Goal: Book appointment/travel/reservation

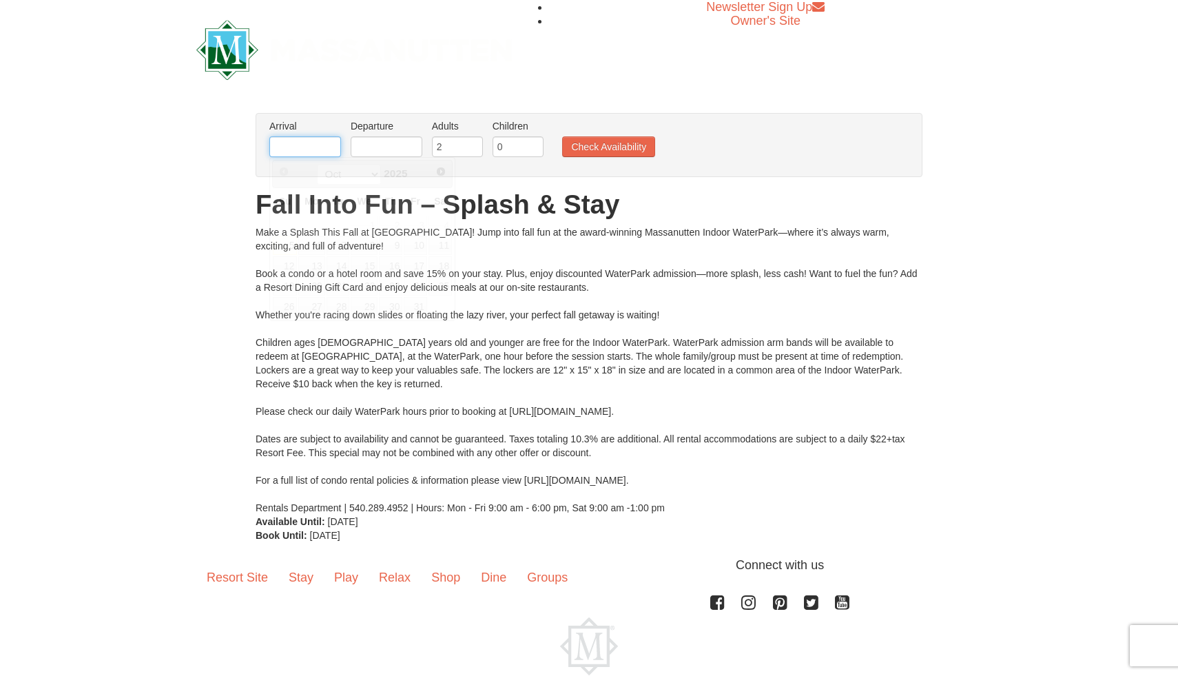
click at [312, 145] on input "text" at bounding box center [305, 146] width 72 height 21
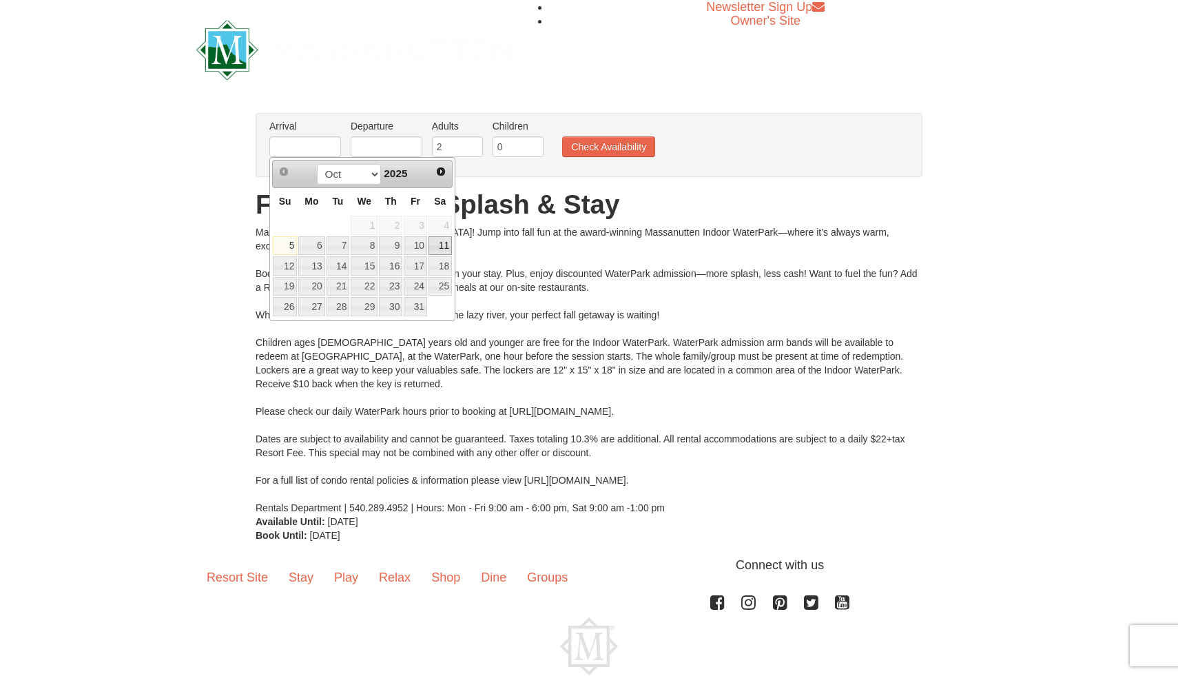
click at [440, 251] on link "11" at bounding box center [439, 245] width 23 height 19
type input "[DATE]"
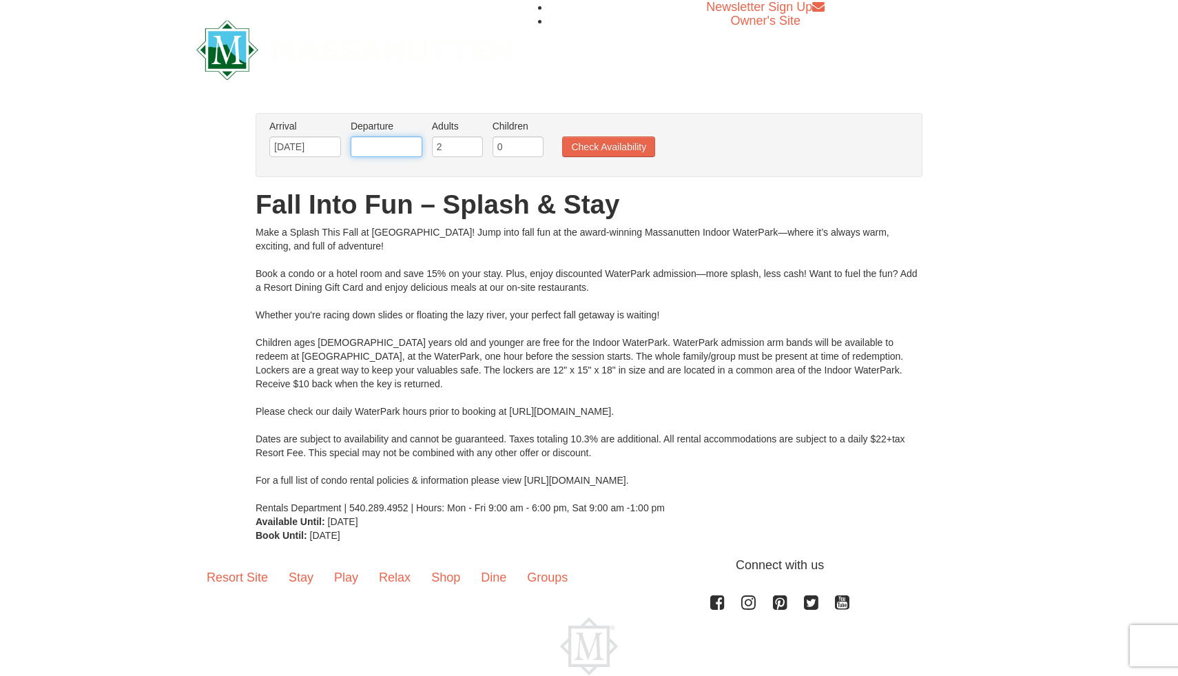
click at [410, 154] on input "text" at bounding box center [387, 146] width 72 height 21
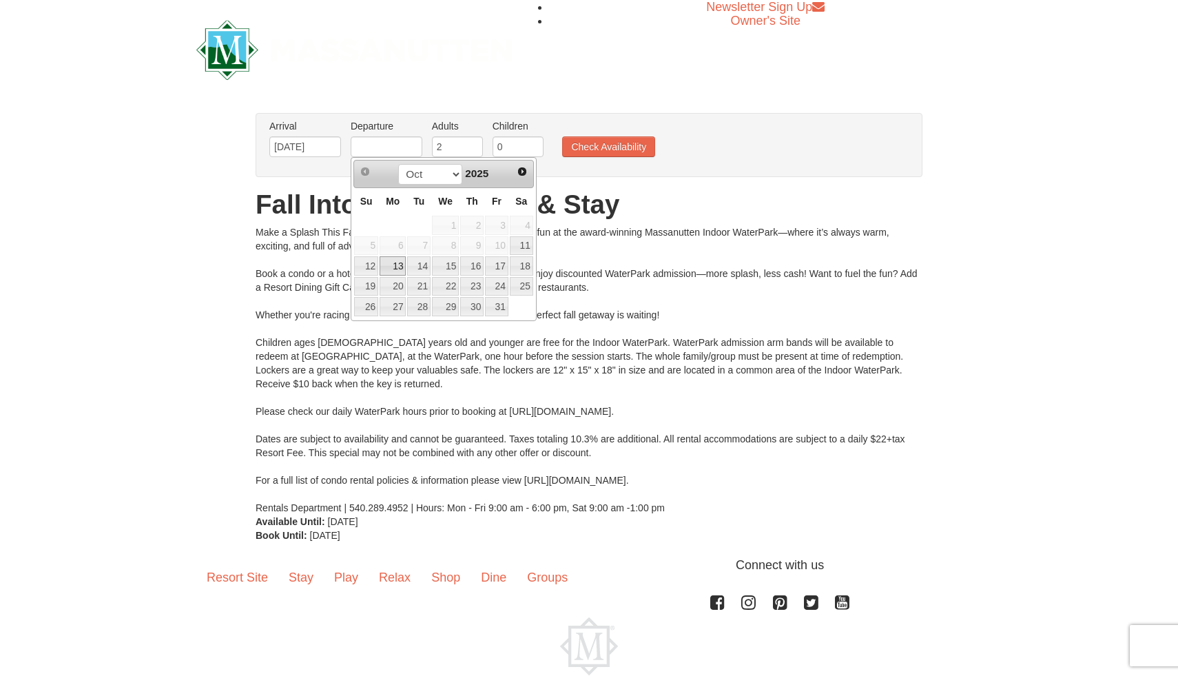
click at [397, 265] on link "13" at bounding box center [392, 265] width 26 height 19
type input "[DATE]"
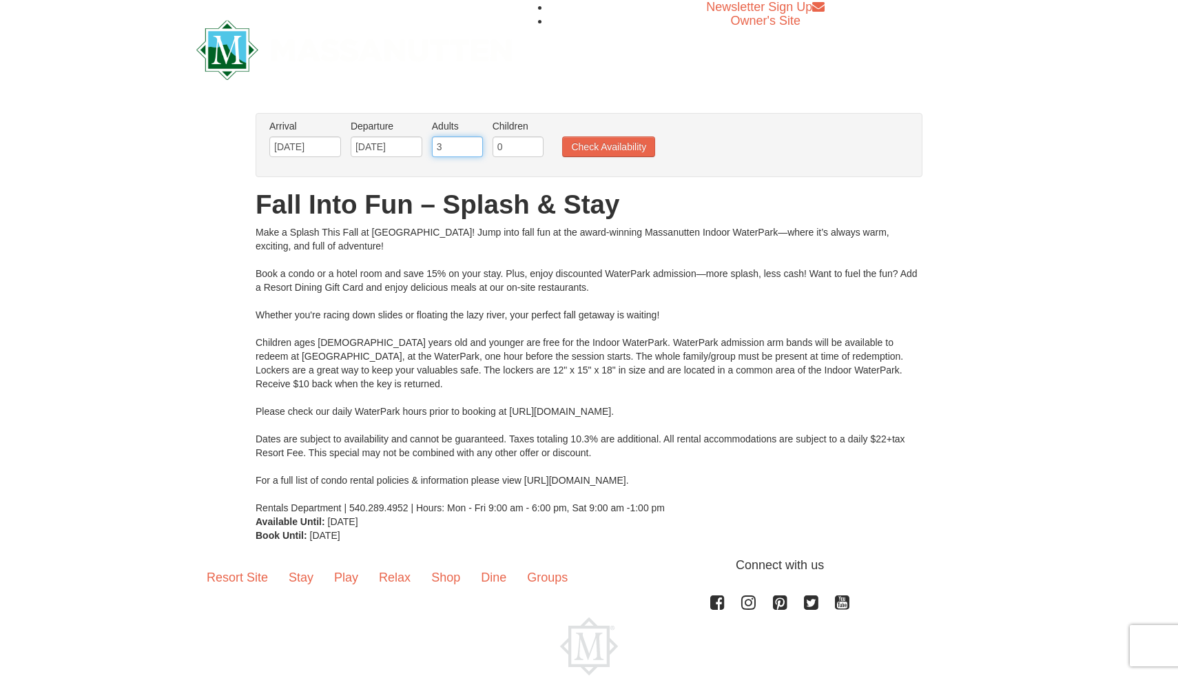
click at [470, 146] on input "3" at bounding box center [457, 146] width 51 height 21
type input "4"
click at [470, 146] on input "4" at bounding box center [457, 146] width 51 height 21
click at [534, 142] on input "1" at bounding box center [517, 146] width 51 height 21
click at [534, 142] on input "2" at bounding box center [517, 146] width 51 height 21
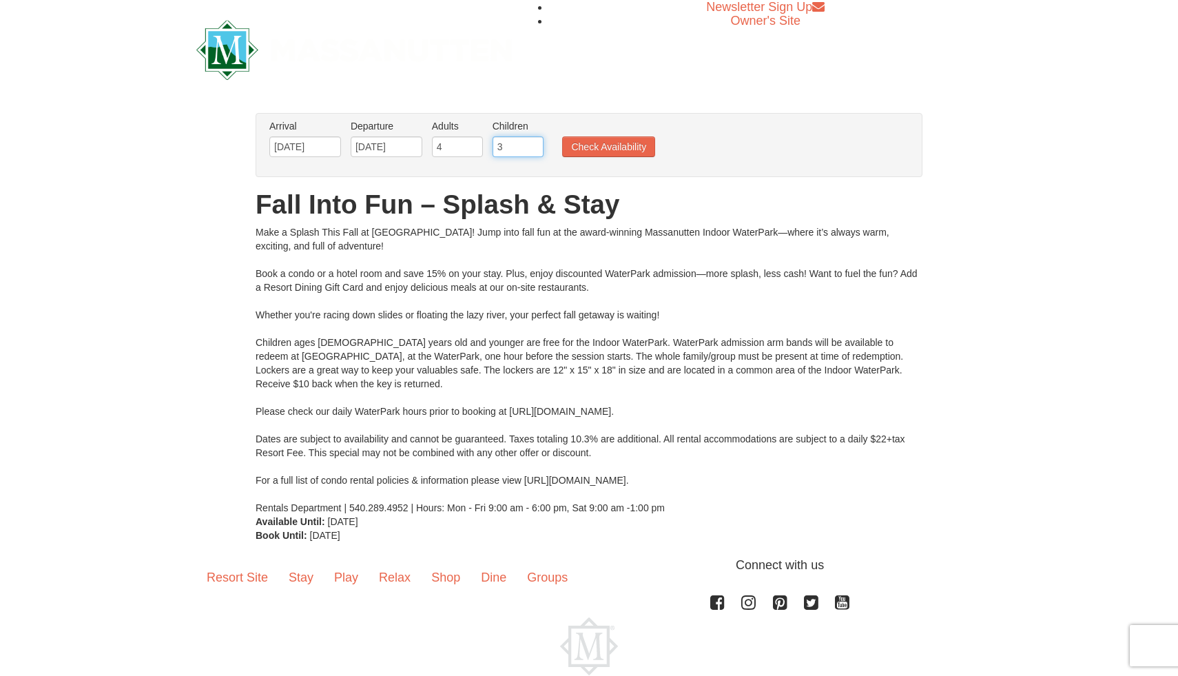
type input "3"
click at [535, 142] on input "3" at bounding box center [517, 146] width 51 height 21
click at [614, 156] on button "Check Availability" at bounding box center [608, 146] width 93 height 21
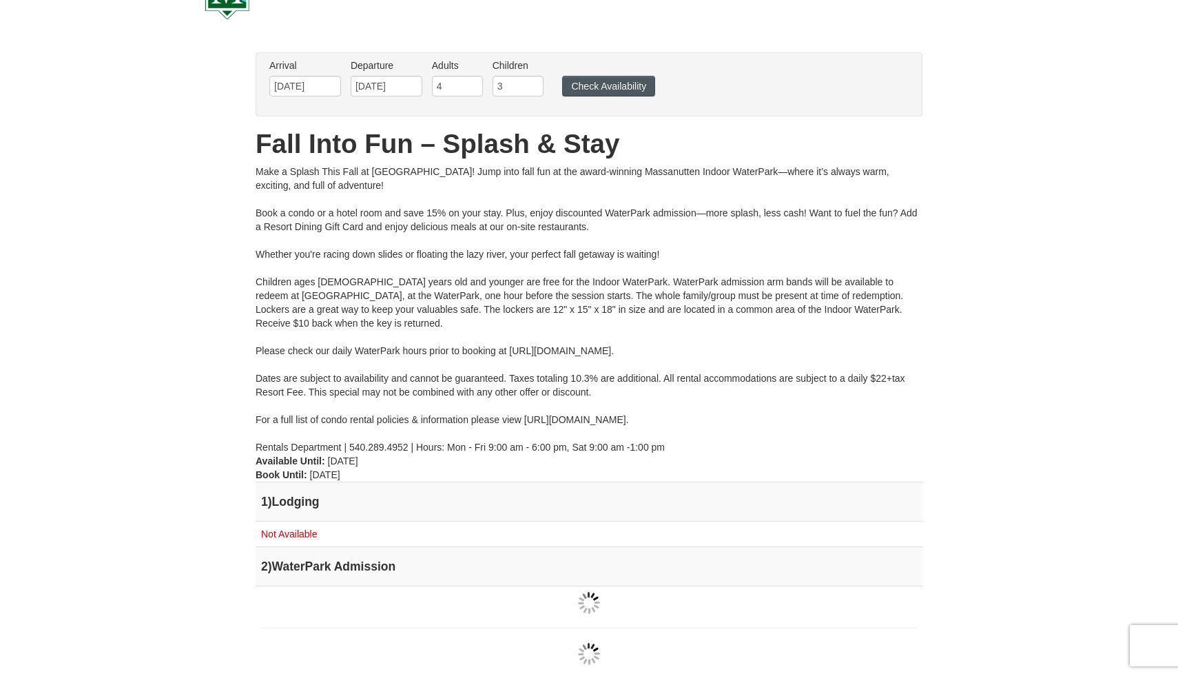
scroll to position [59, 0]
type input "2"
click at [534, 90] on input "2" at bounding box center [517, 87] width 51 height 21
click at [599, 85] on button "Check Availability" at bounding box center [608, 87] width 93 height 21
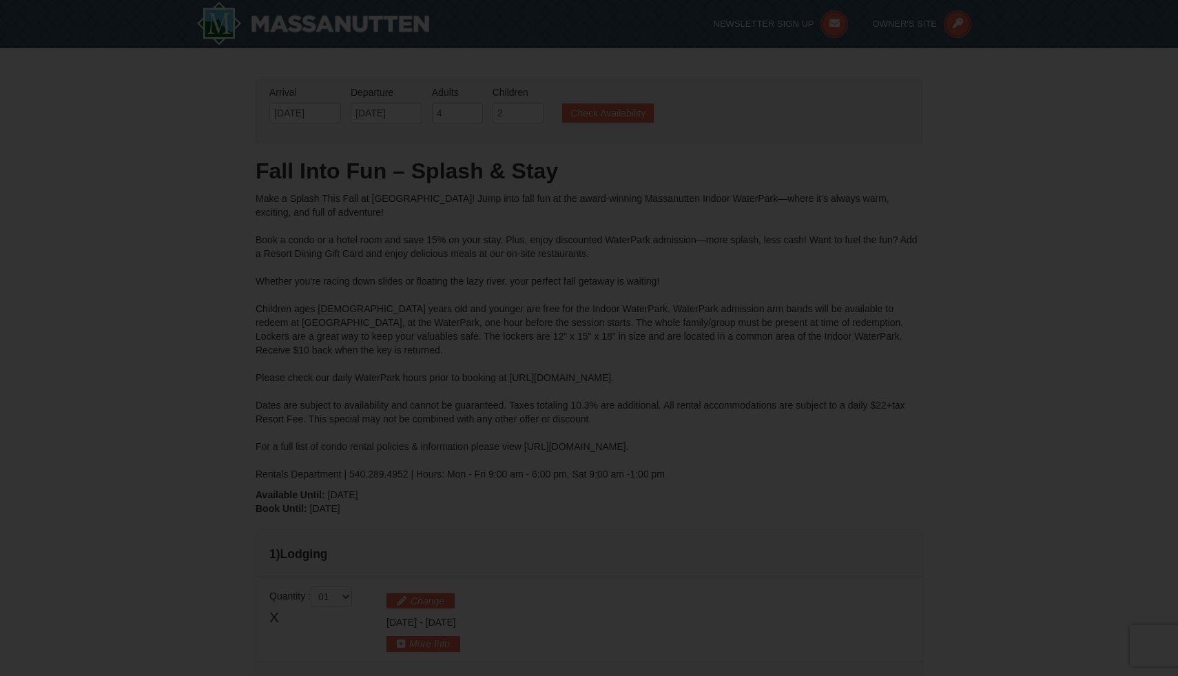
type input "[DATE]"
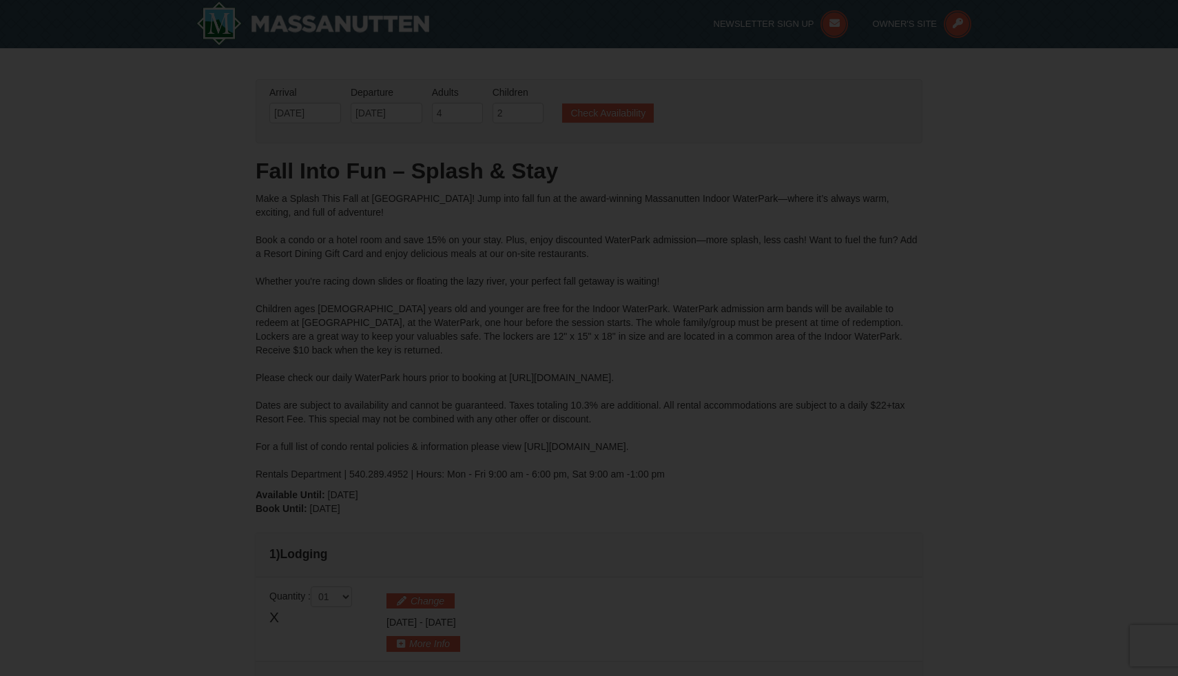
type input "[DATE]"
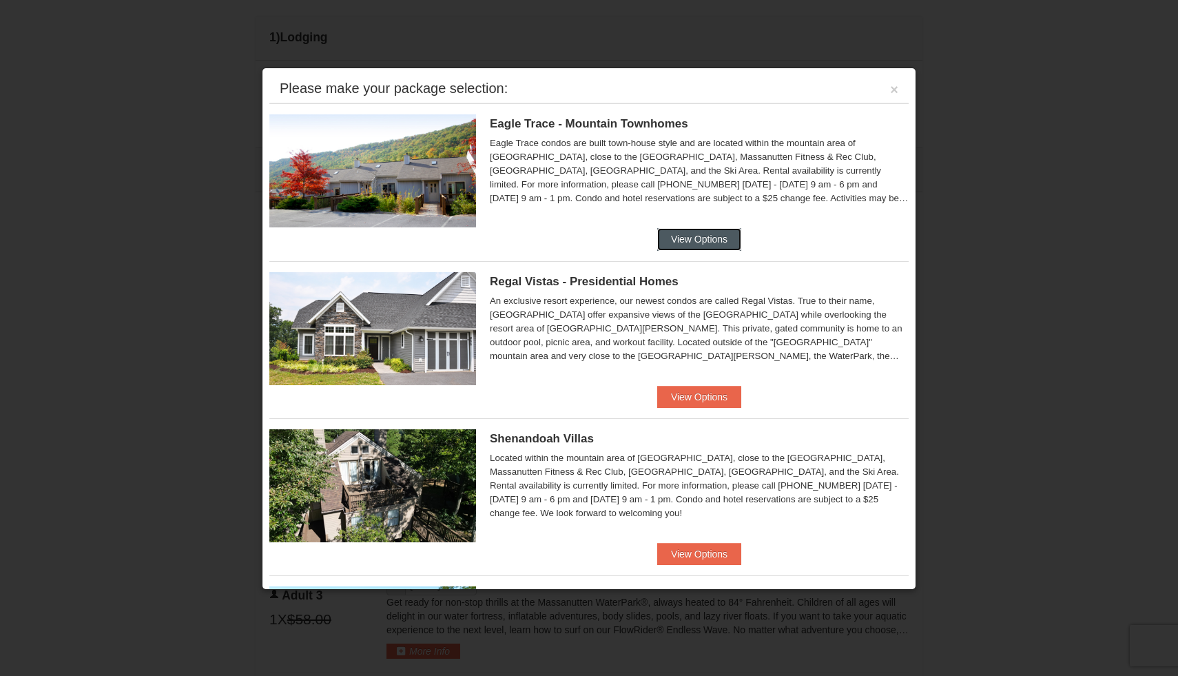
click at [711, 242] on button "View Options" at bounding box center [699, 239] width 84 height 22
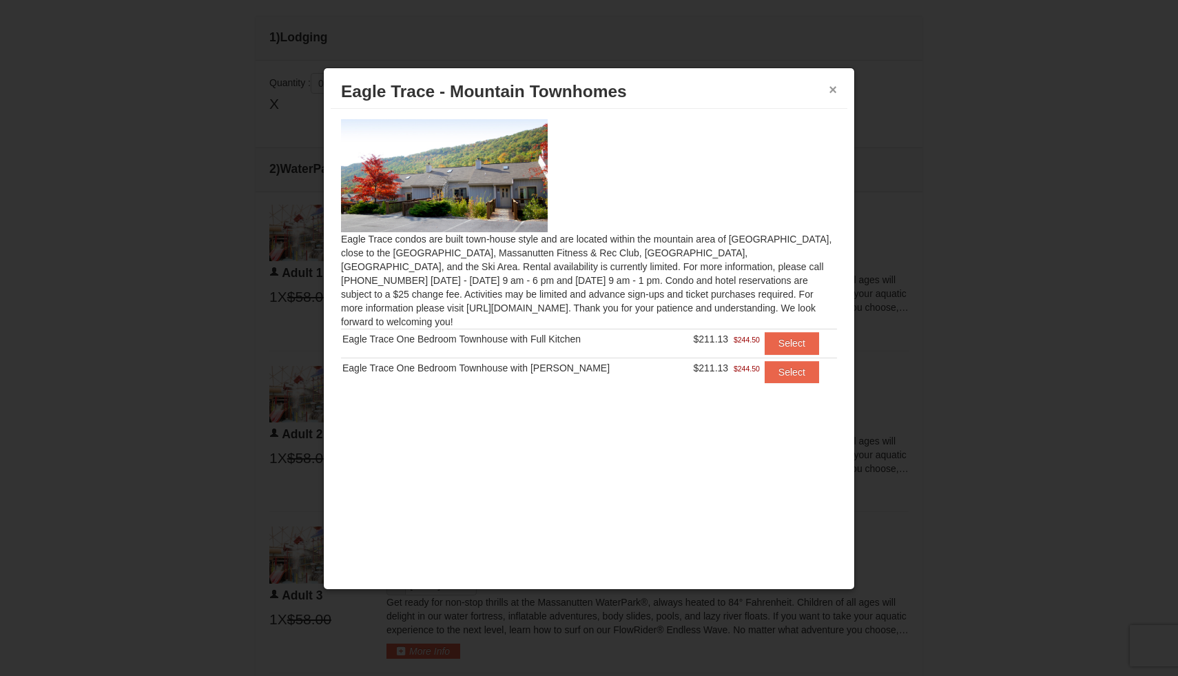
click at [835, 88] on button "×" at bounding box center [832, 90] width 8 height 14
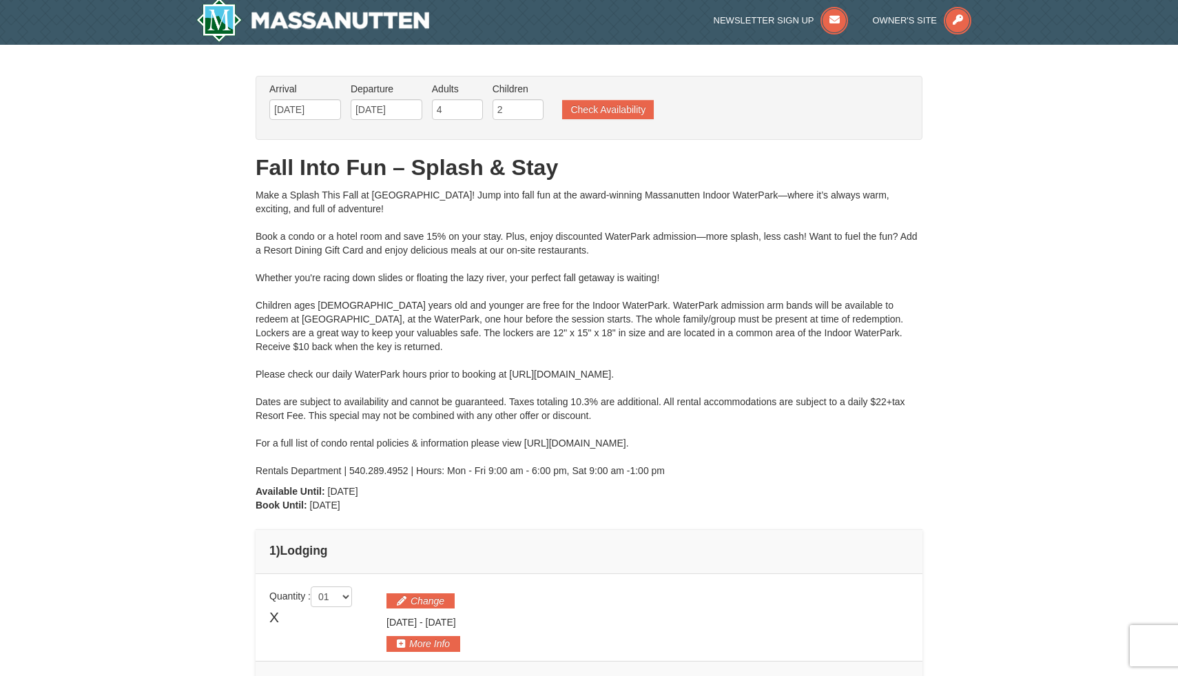
scroll to position [1, 0]
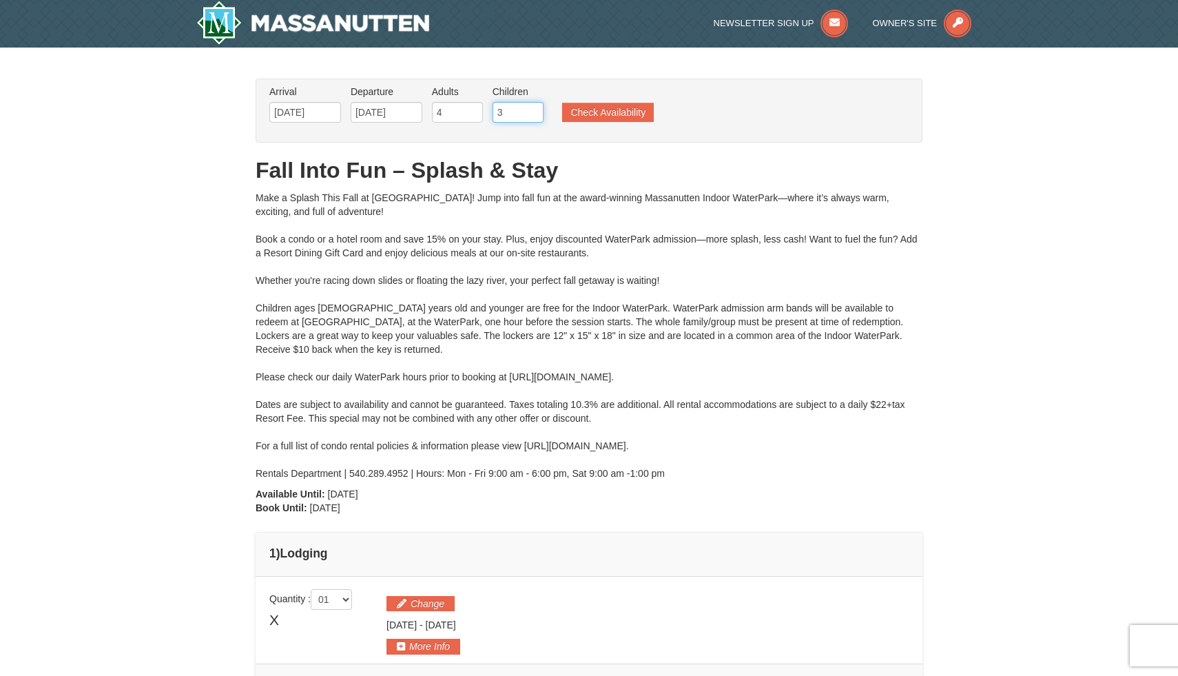
type input "3"
click at [534, 106] on input "3" at bounding box center [517, 112] width 51 height 21
click at [599, 109] on button "Check Availability" at bounding box center [608, 112] width 92 height 19
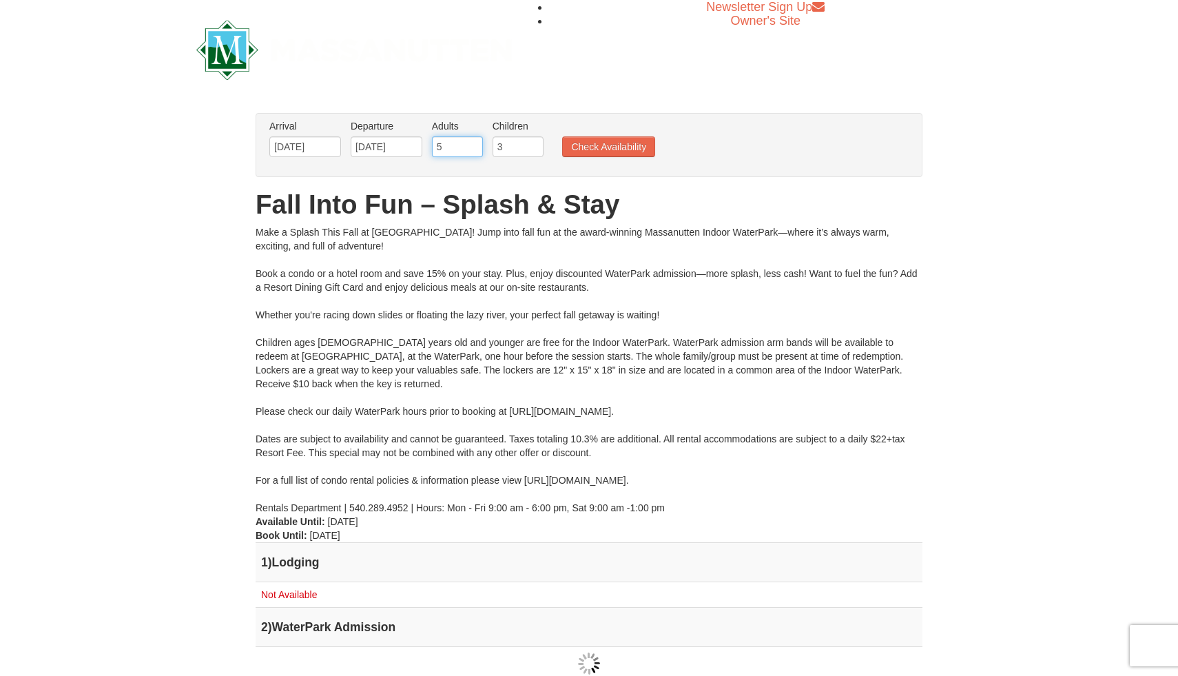
type input "5"
click at [472, 142] on input "5" at bounding box center [457, 146] width 51 height 21
type input "2"
click at [534, 152] on input "2" at bounding box center [517, 146] width 51 height 21
click at [607, 149] on button "Check Availability" at bounding box center [608, 146] width 93 height 21
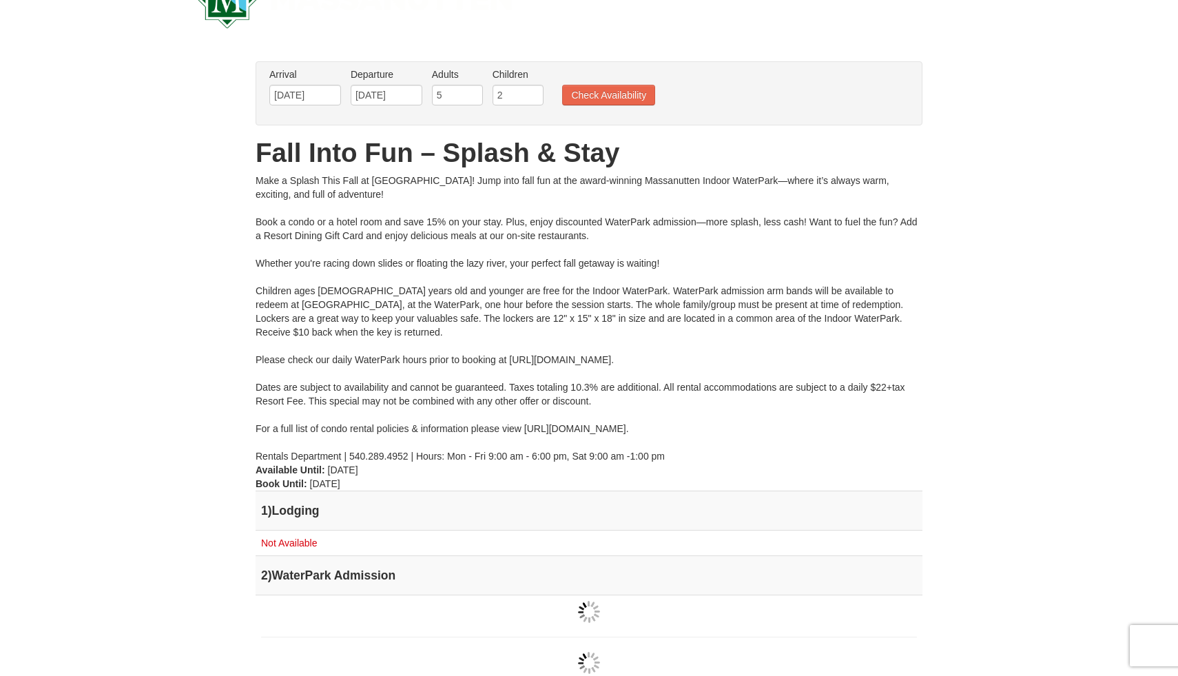
scroll to position [53, 0]
click at [533, 97] on input "1" at bounding box center [517, 93] width 51 height 21
type input "0"
click at [533, 97] on input "0" at bounding box center [517, 93] width 51 height 21
click at [590, 92] on button "Check Availability" at bounding box center [608, 93] width 93 height 21
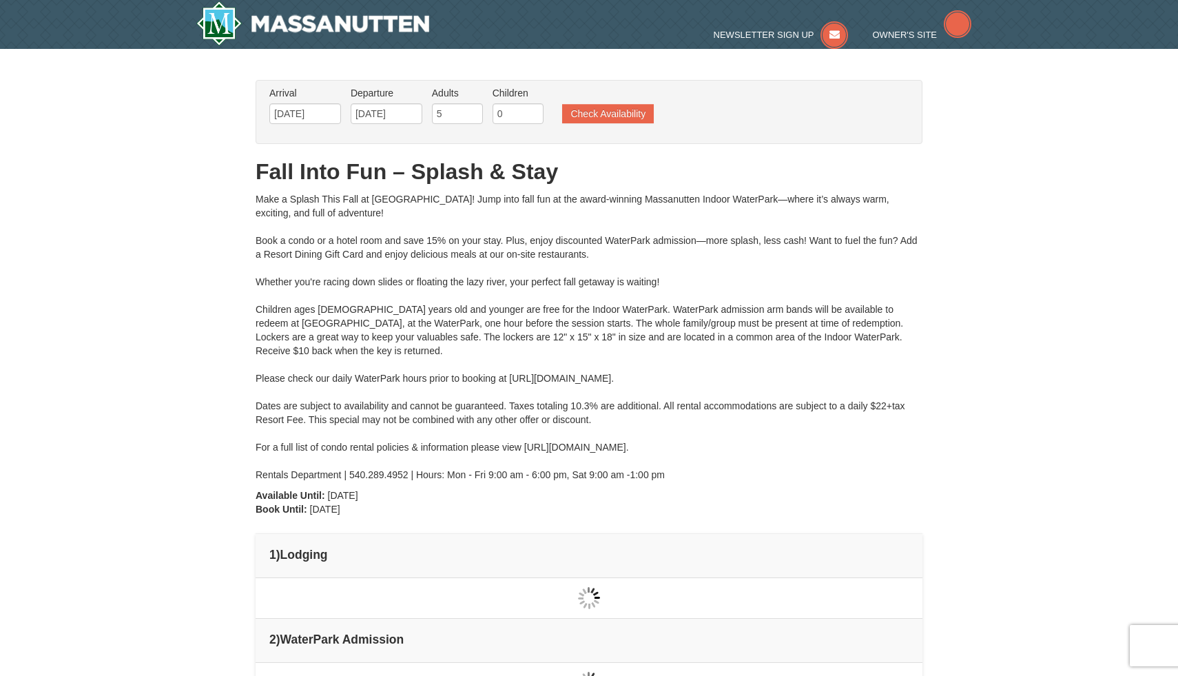
type input "[DATE]"
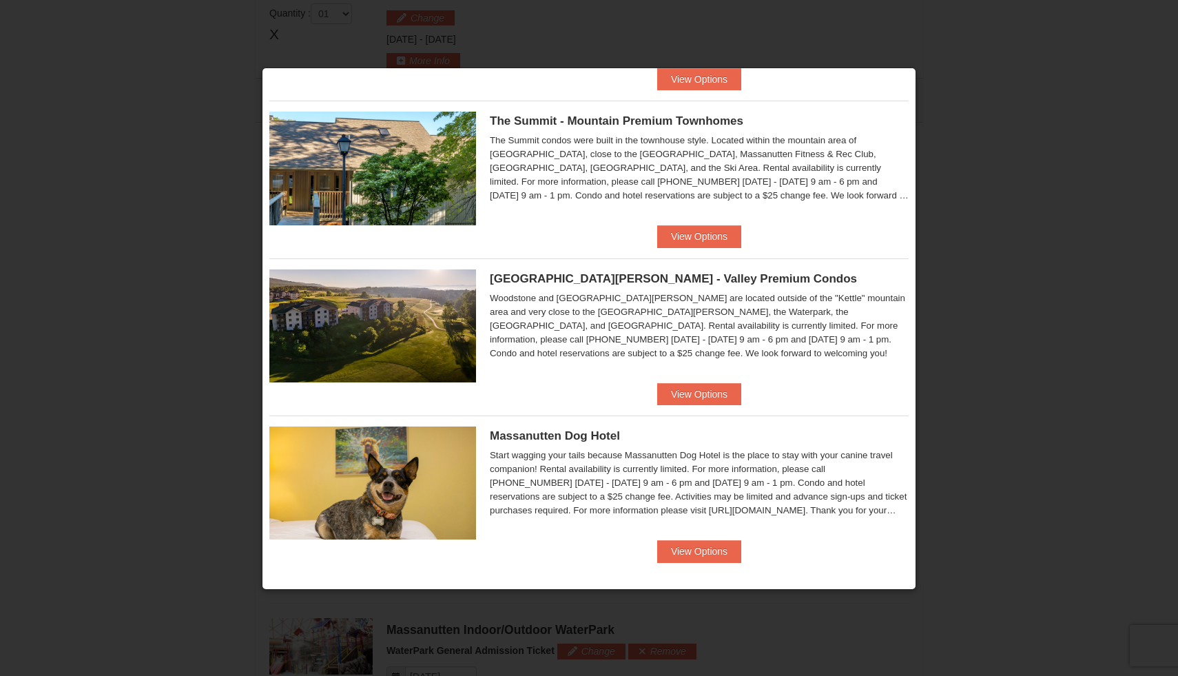
scroll to position [479, 0]
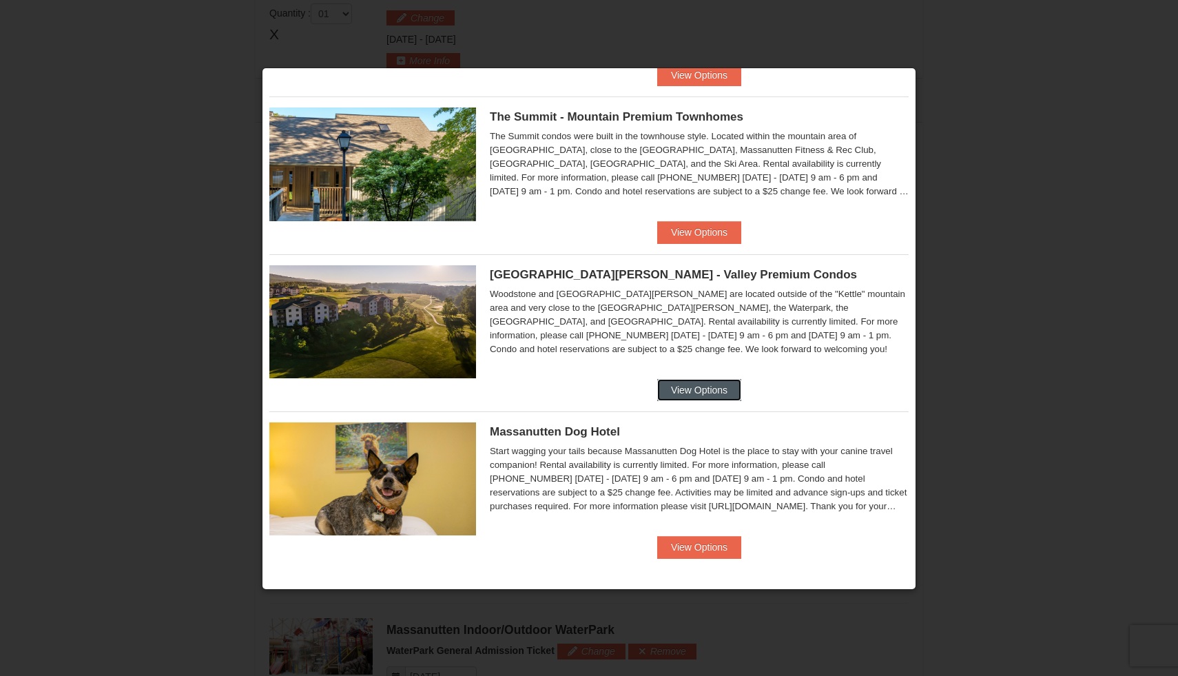
click at [703, 395] on button "View Options" at bounding box center [699, 390] width 84 height 22
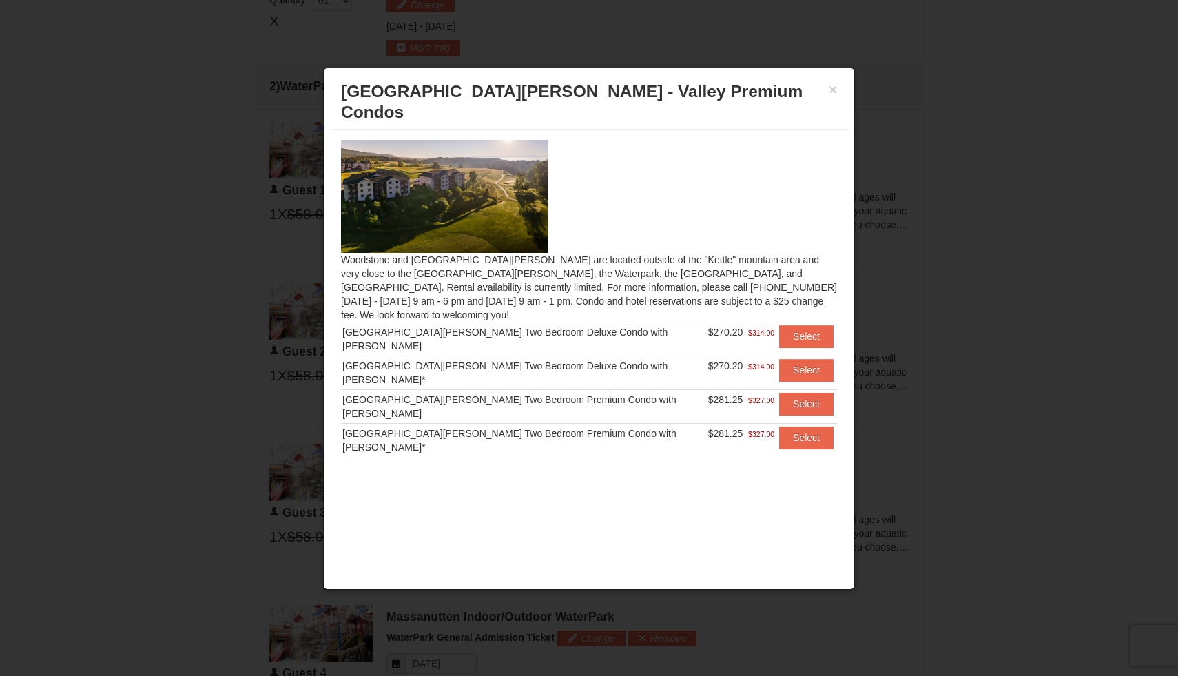
scroll to position [596, 0]
click at [833, 92] on button "×" at bounding box center [832, 90] width 8 height 14
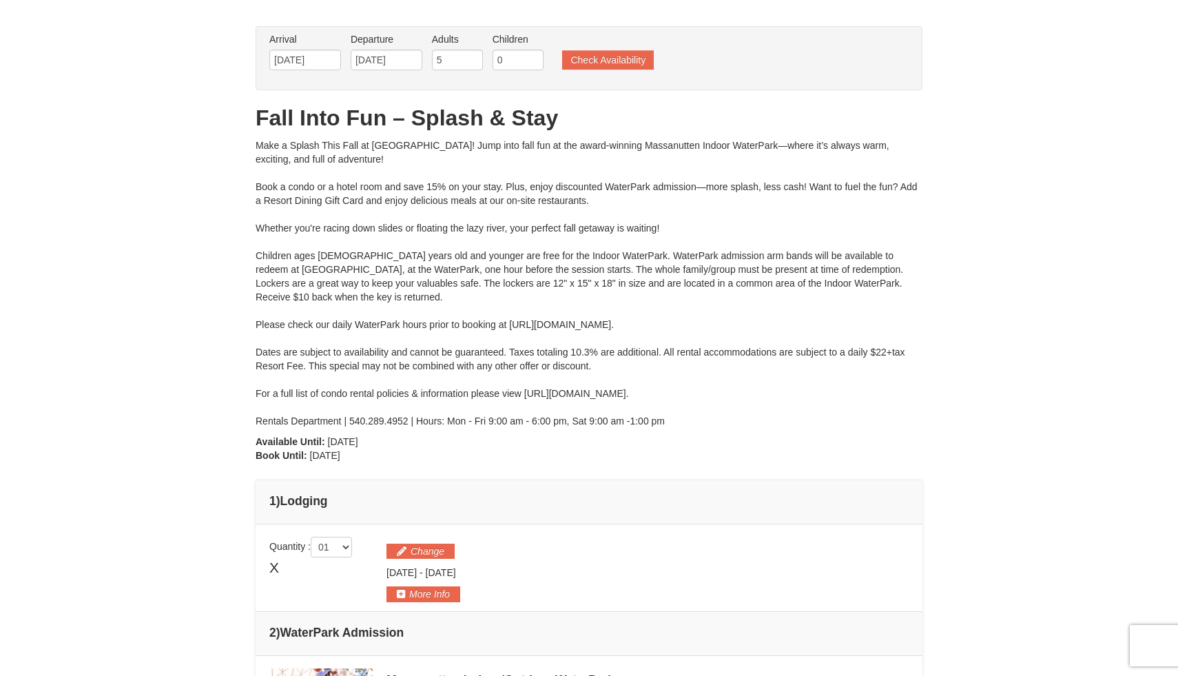
scroll to position [0, 0]
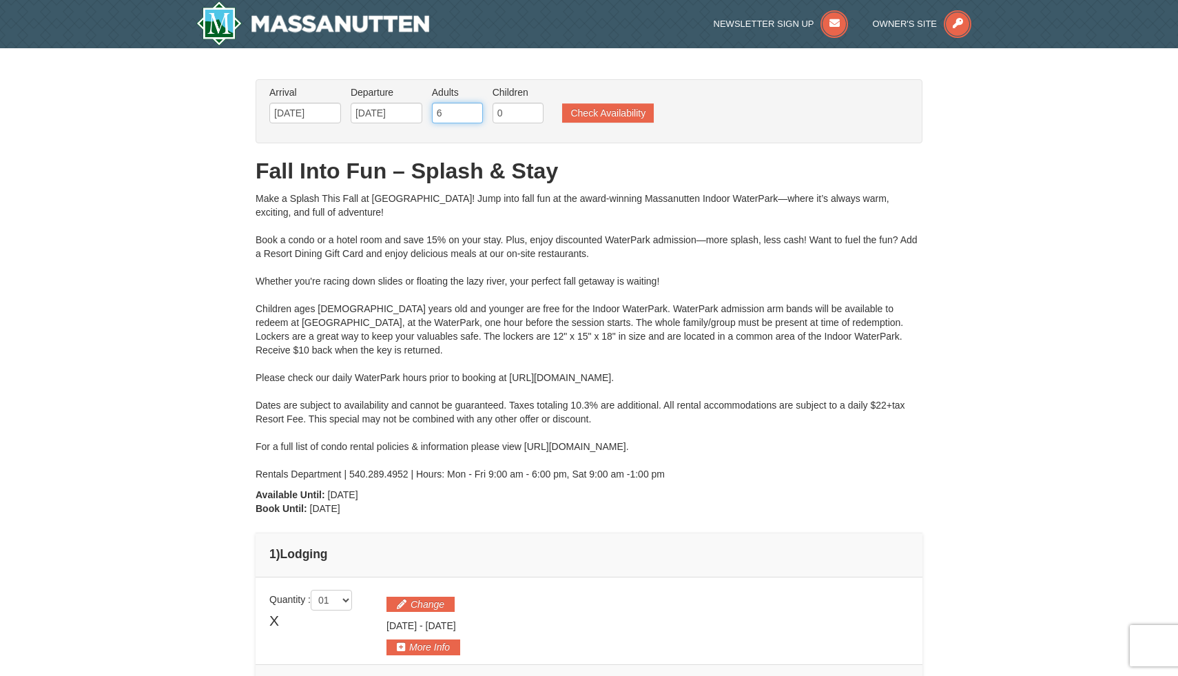
type input "6"
click at [472, 106] on input "6" at bounding box center [457, 113] width 51 height 21
click at [590, 110] on button "Check Availability" at bounding box center [608, 112] width 92 height 19
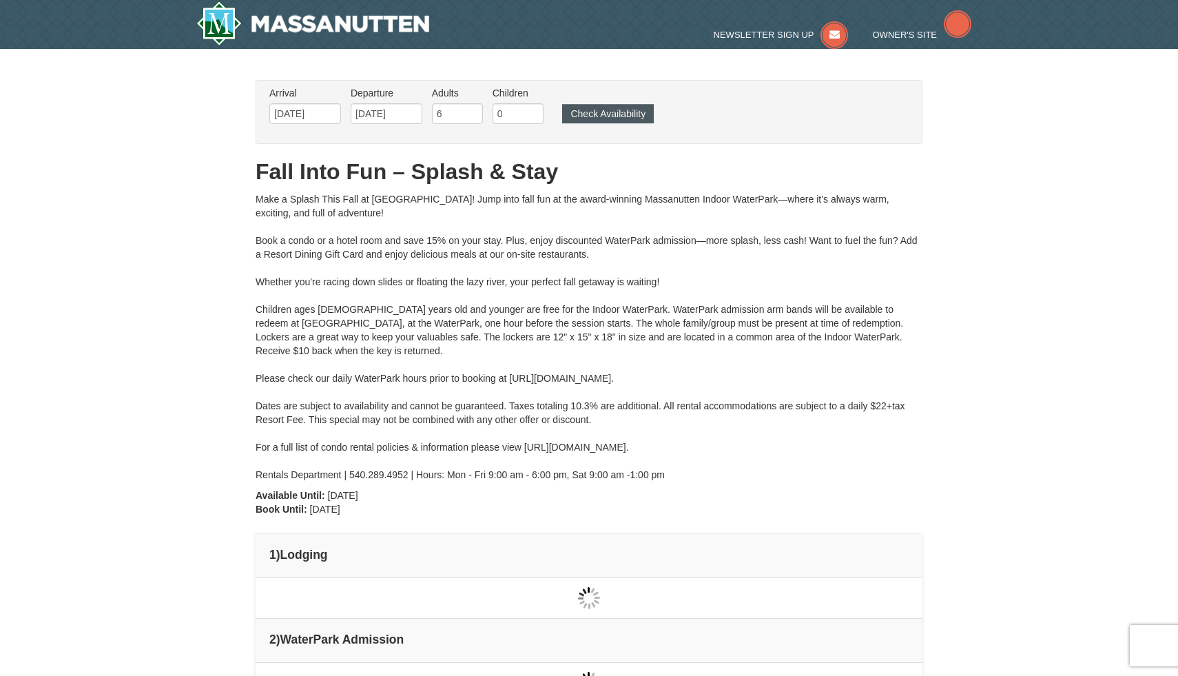
type input "[DATE]"
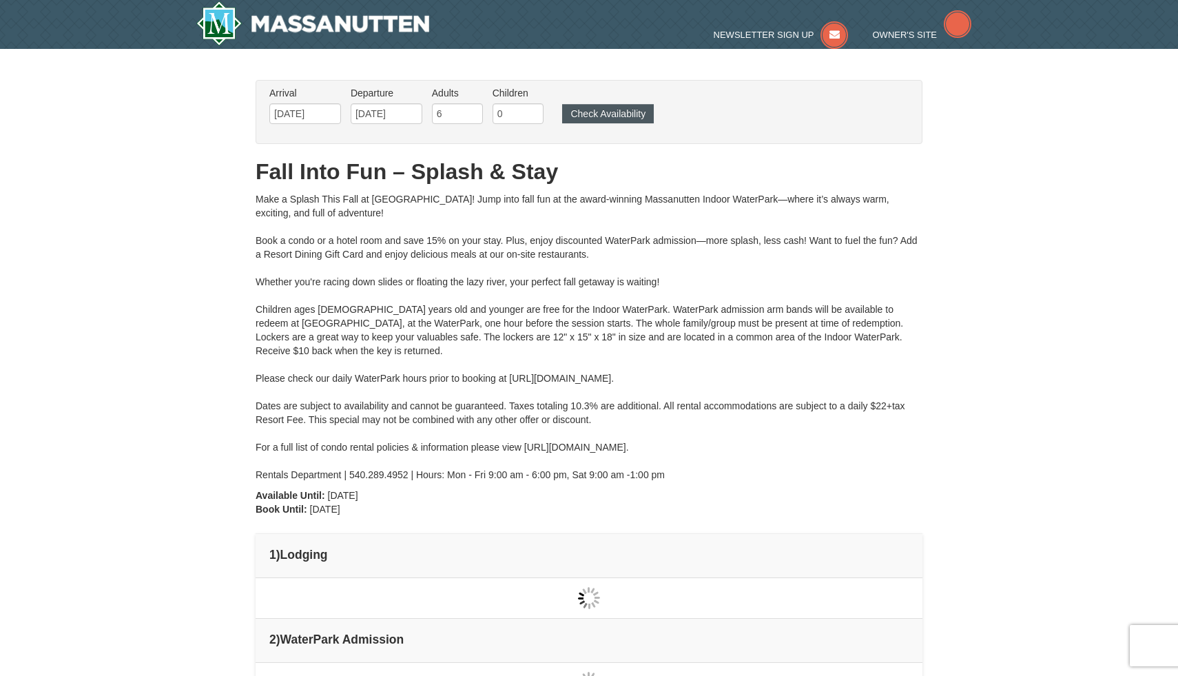
type input "[DATE]"
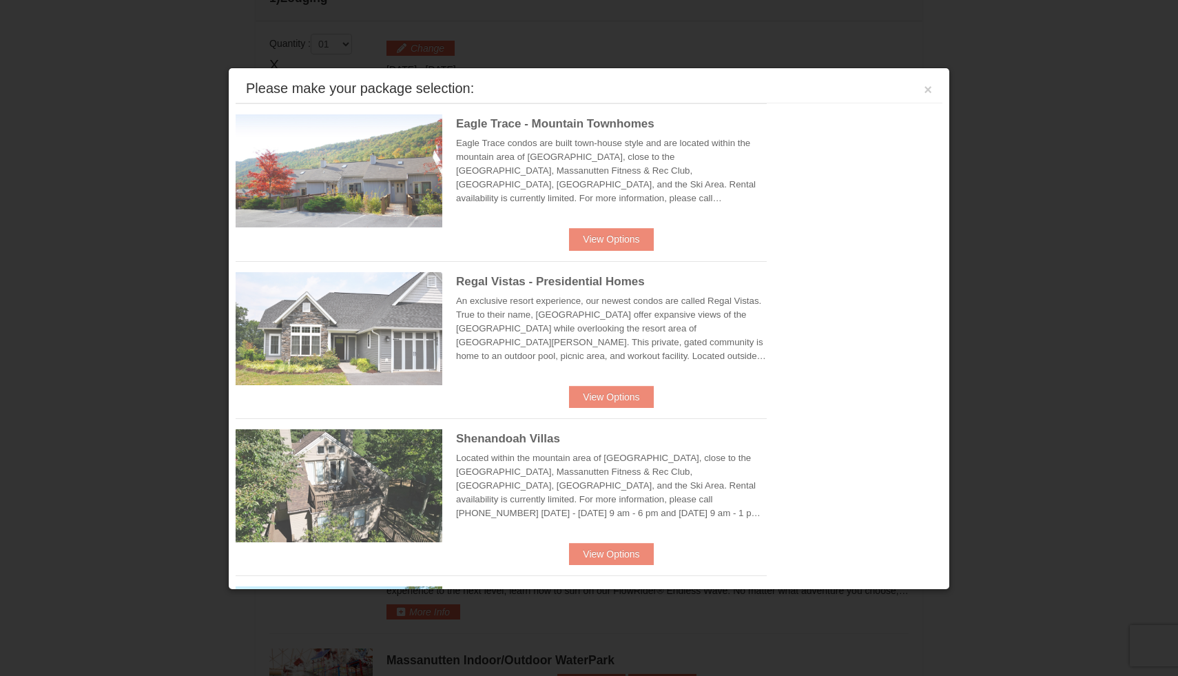
scroll to position [586, 0]
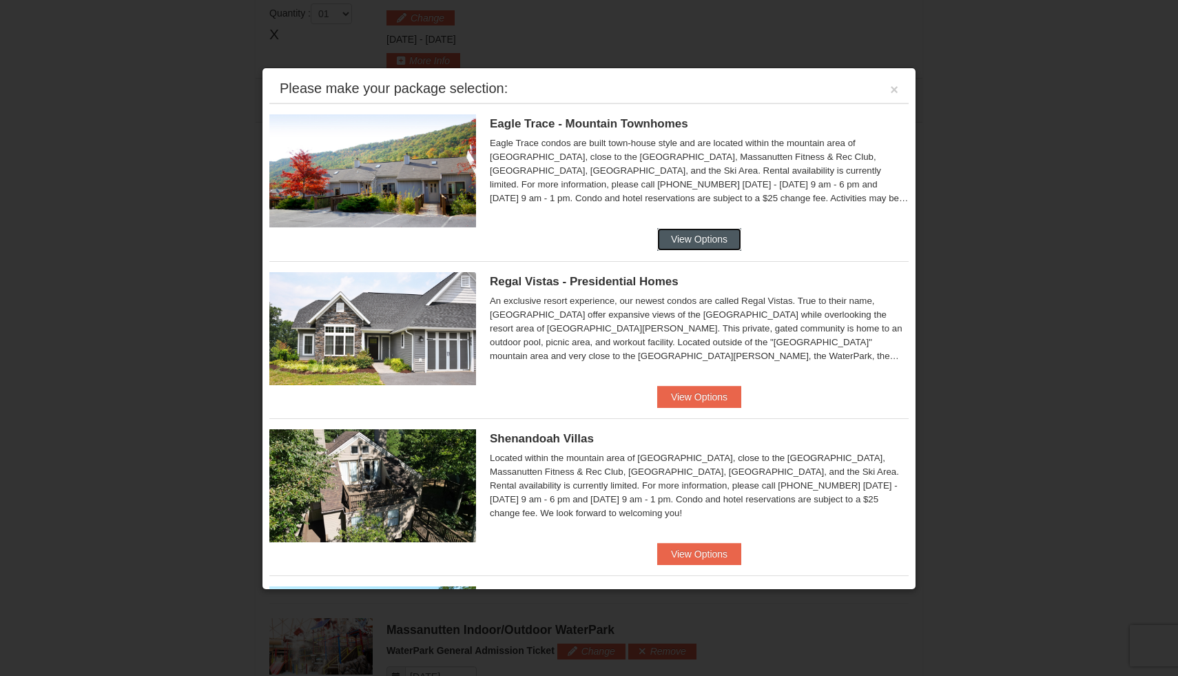
click at [680, 238] on button "View Options" at bounding box center [699, 239] width 84 height 22
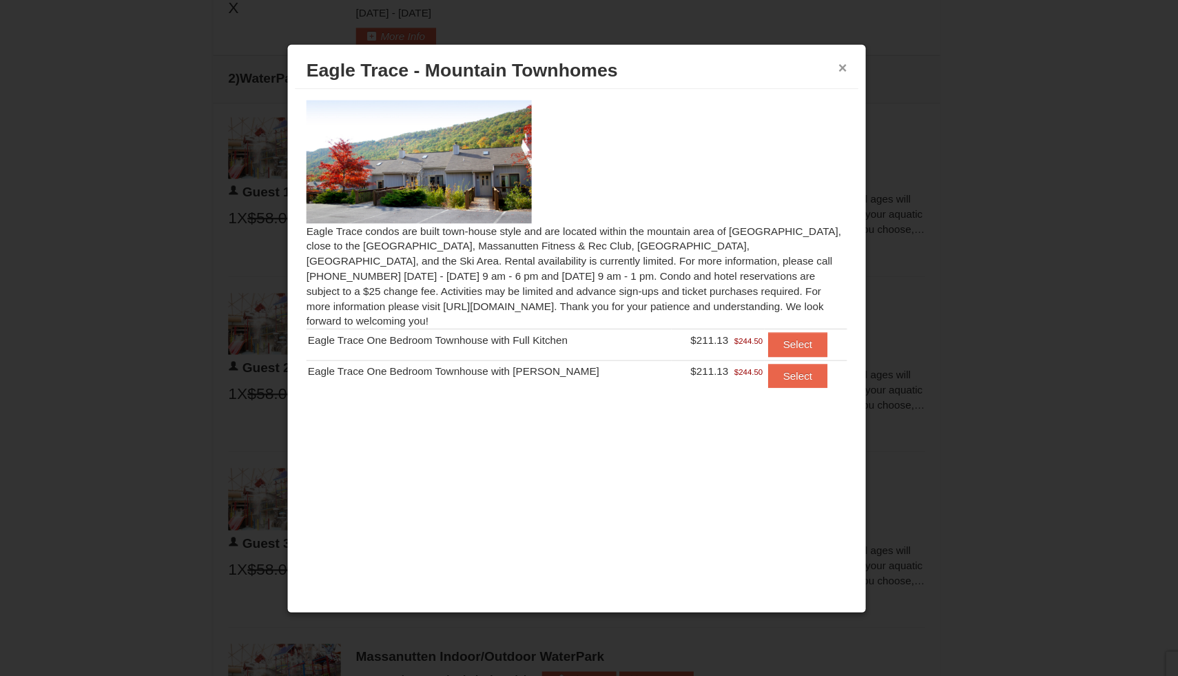
click at [835, 90] on button "×" at bounding box center [832, 90] width 8 height 14
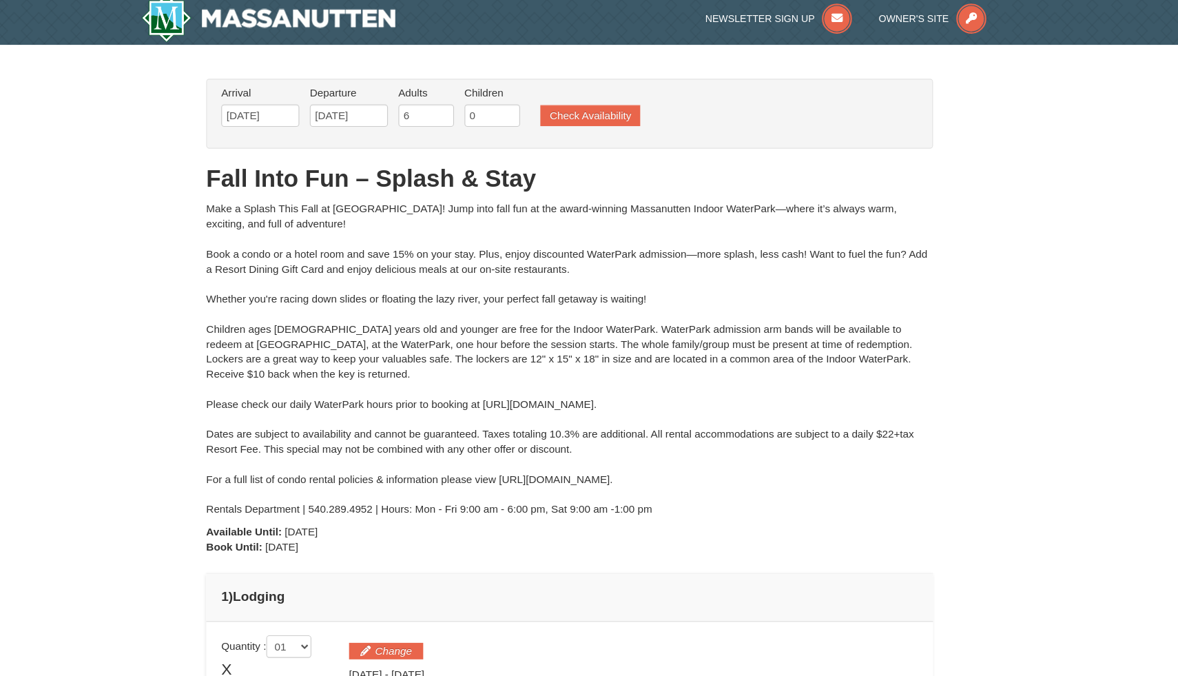
scroll to position [1, 0]
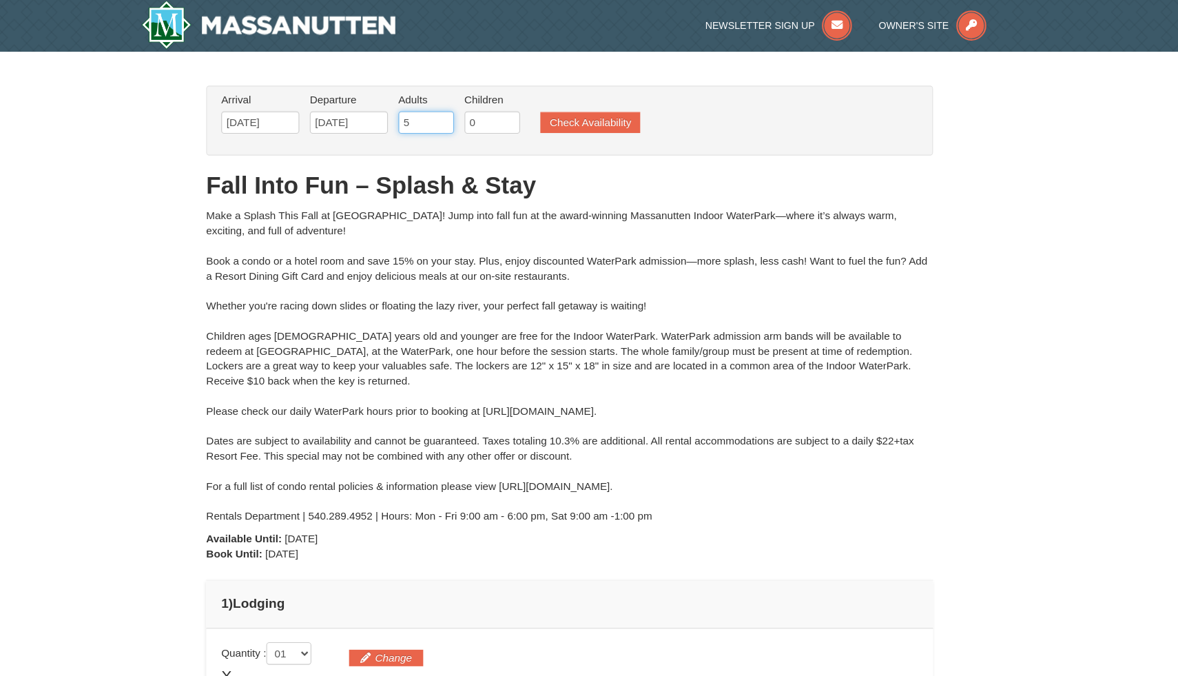
type input "5"
click at [472, 118] on input "5" at bounding box center [457, 112] width 51 height 21
click at [298, 23] on img at bounding box center [312, 23] width 233 height 44
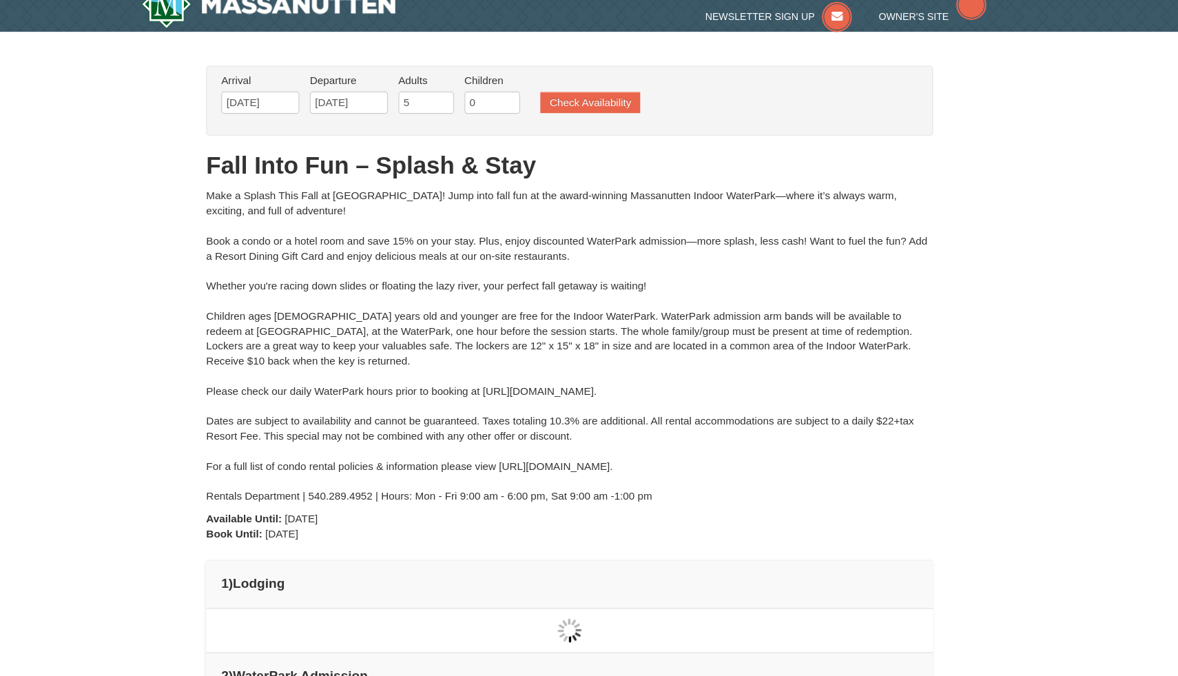
type input "[DATE]"
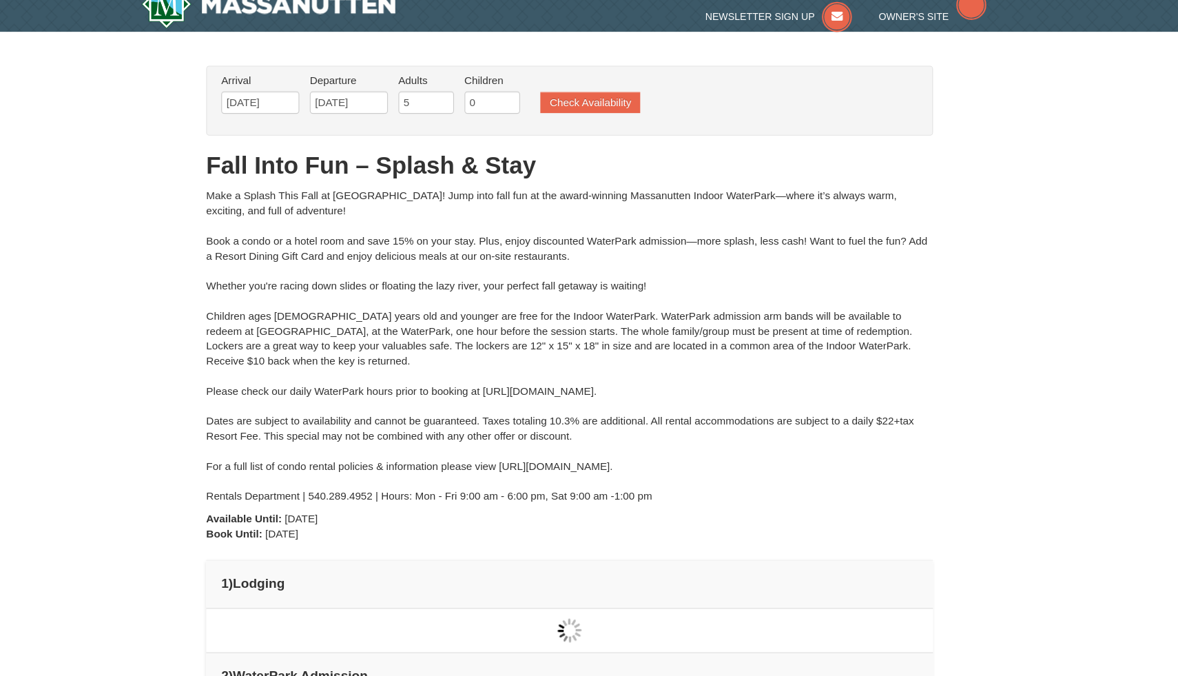
type input "[DATE]"
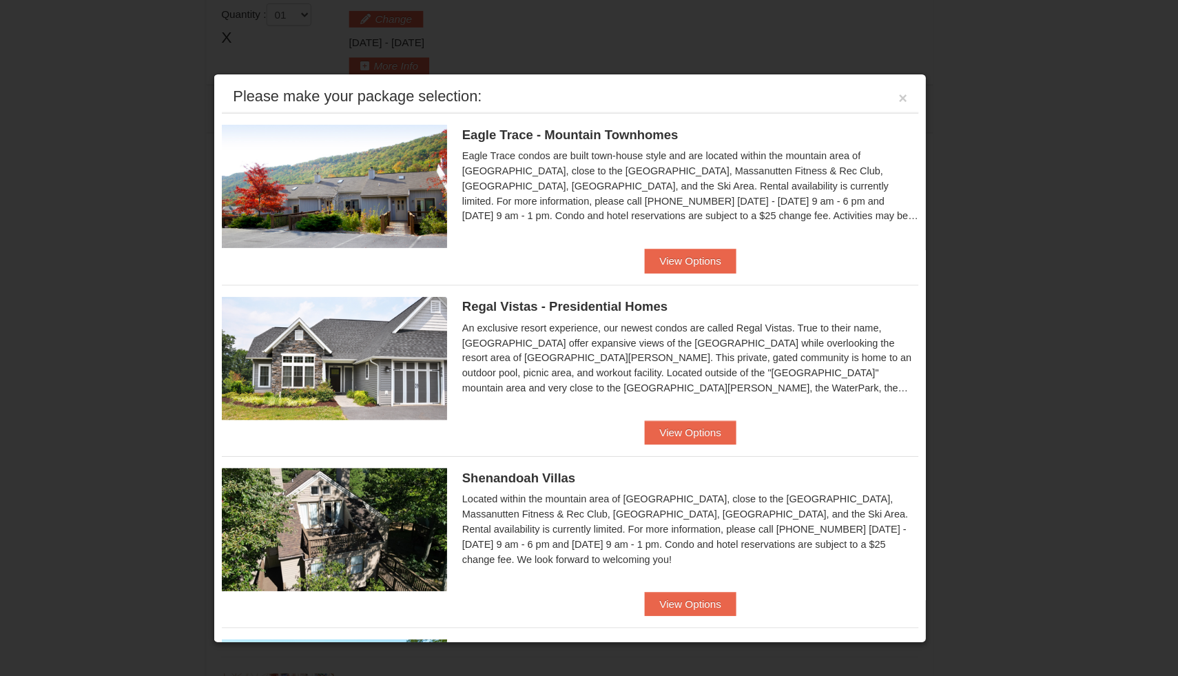
scroll to position [1, 0]
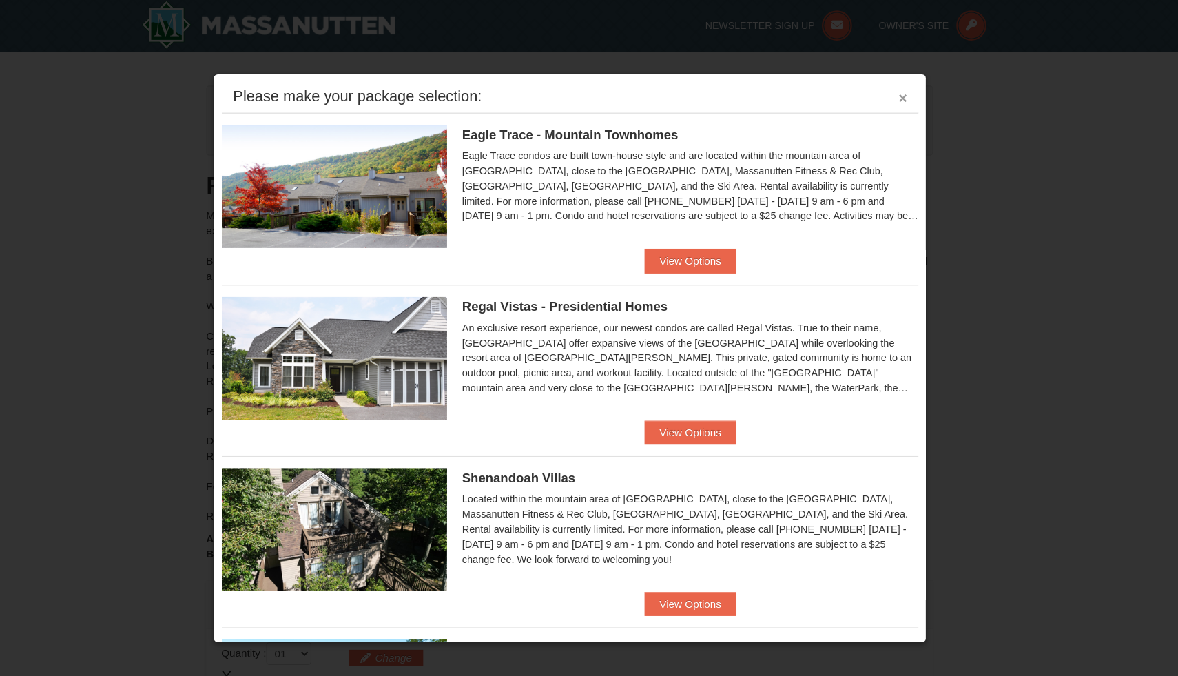
click at [893, 90] on button "×" at bounding box center [894, 90] width 8 height 14
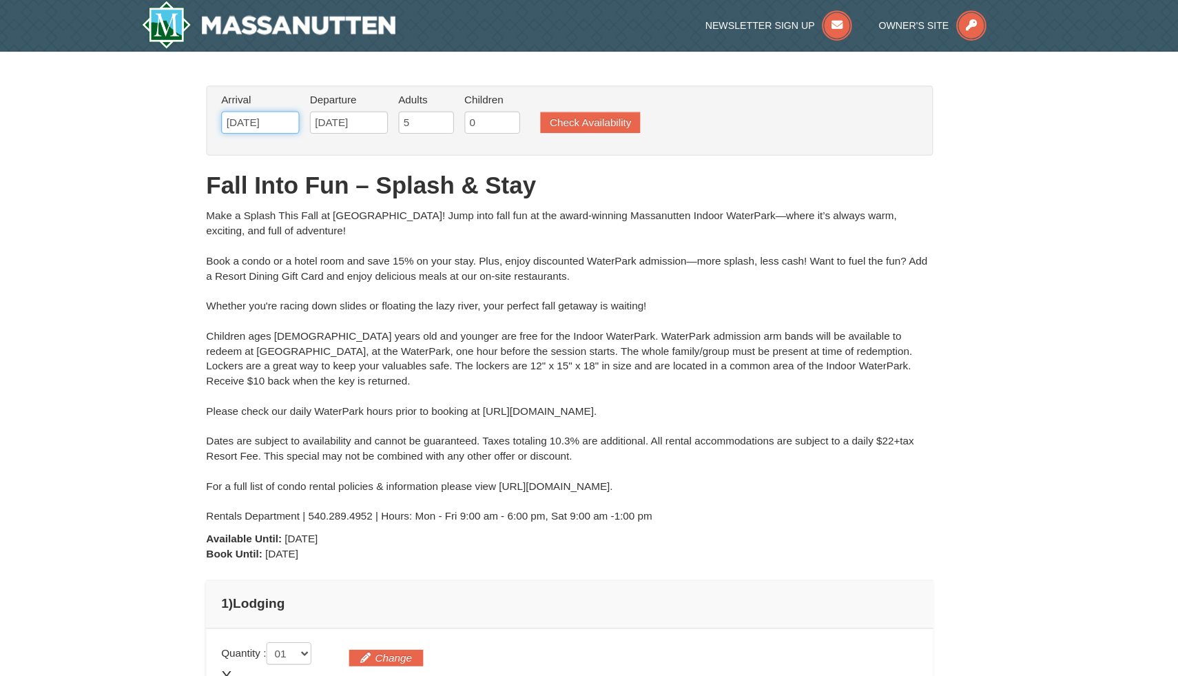
click at [326, 111] on input "10/11/2025" at bounding box center [305, 112] width 72 height 21
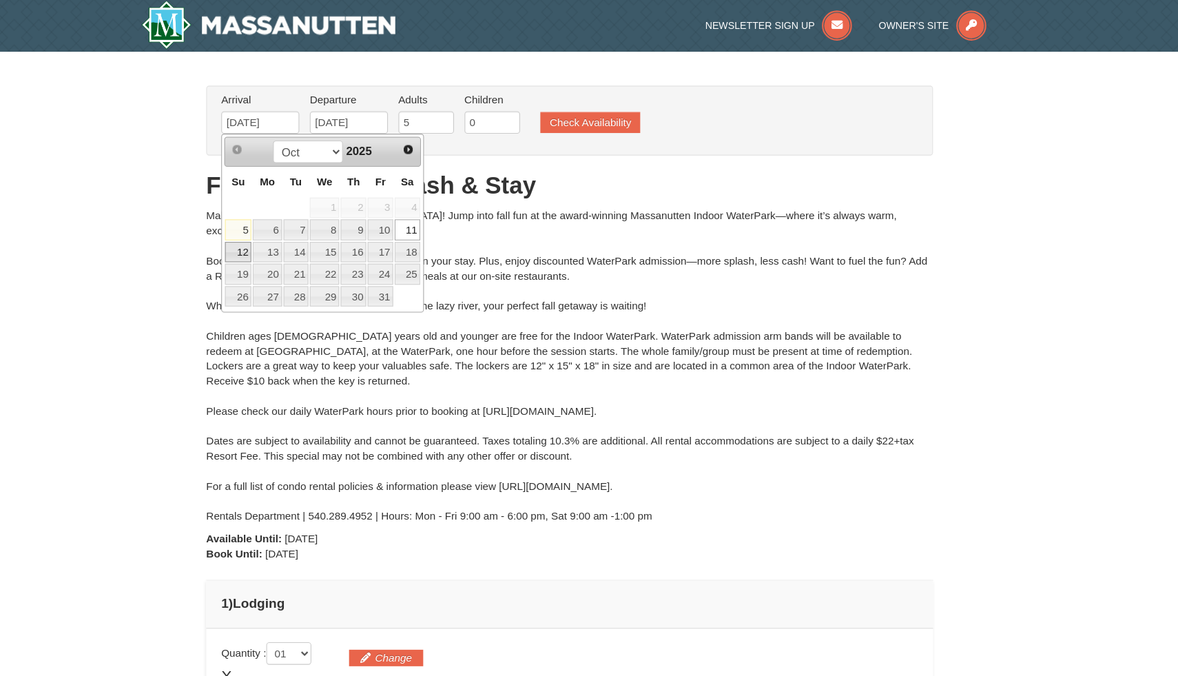
click at [284, 227] on link "12" at bounding box center [285, 231] width 24 height 19
type input "[DATE]"
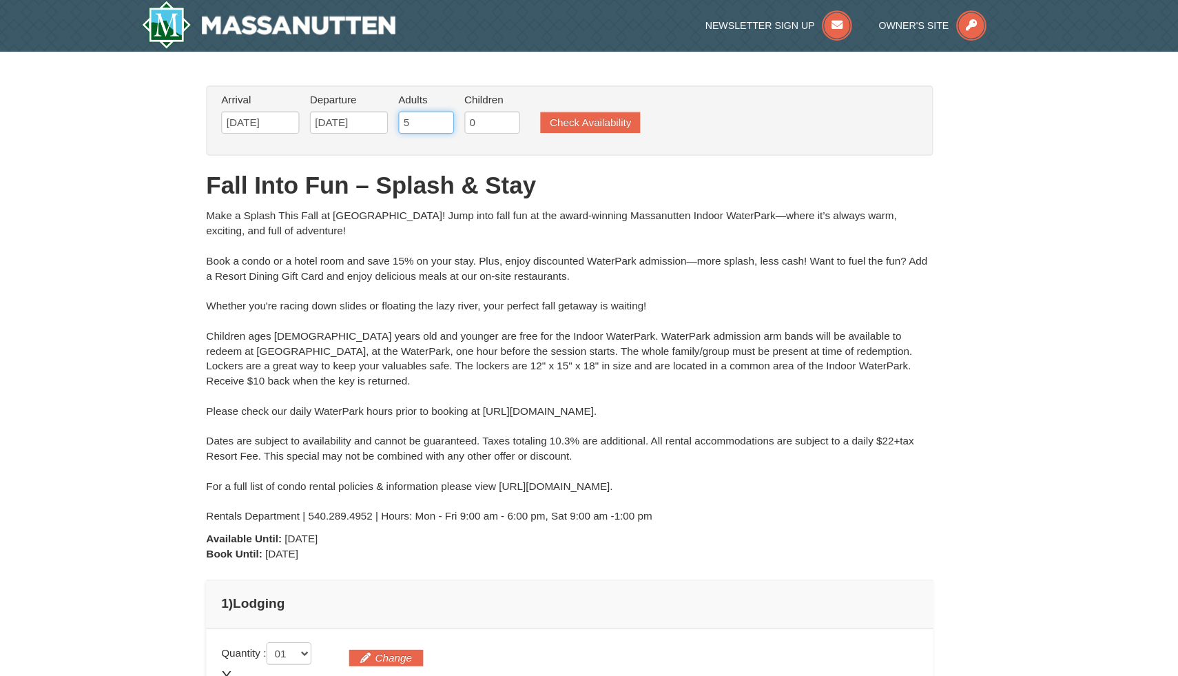
click at [471, 119] on input "5" at bounding box center [457, 112] width 51 height 21
click at [473, 116] on input "4" at bounding box center [457, 112] width 51 height 21
click at [473, 116] on input "3" at bounding box center [457, 112] width 51 height 21
type input "4"
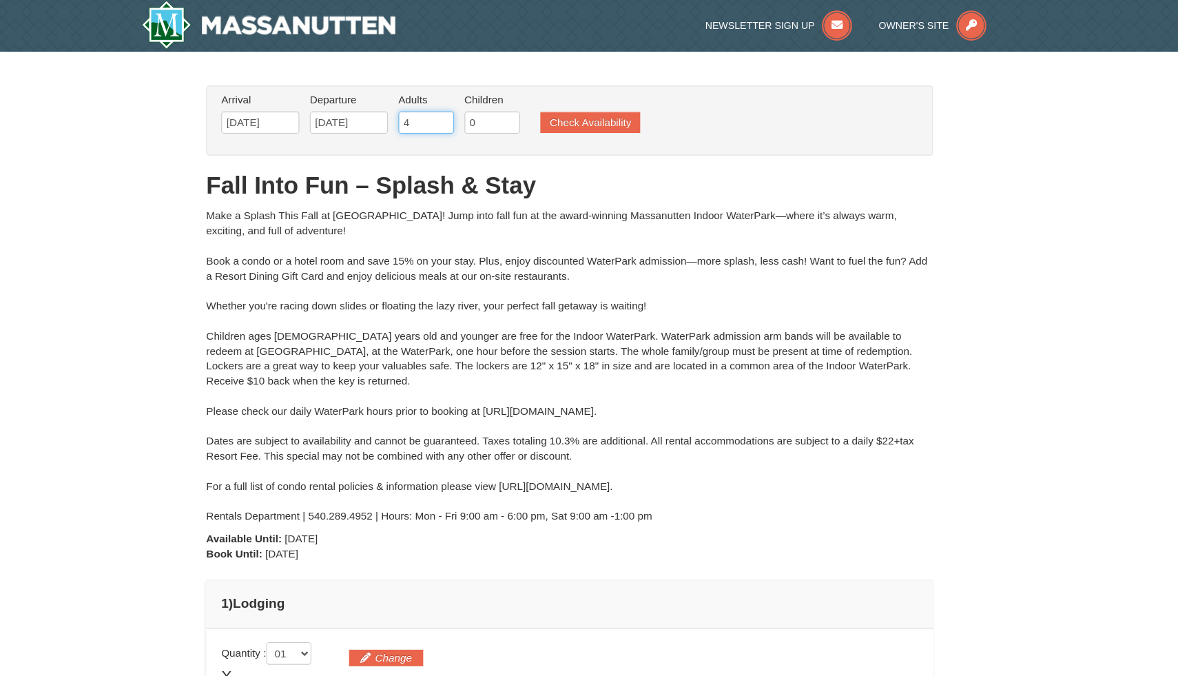
click at [472, 110] on input "4" at bounding box center [457, 112] width 51 height 21
click at [536, 109] on input "1" at bounding box center [517, 112] width 51 height 21
click at [536, 109] on input "2" at bounding box center [517, 112] width 51 height 21
click at [536, 109] on input "3" at bounding box center [517, 112] width 51 height 21
type input "4"
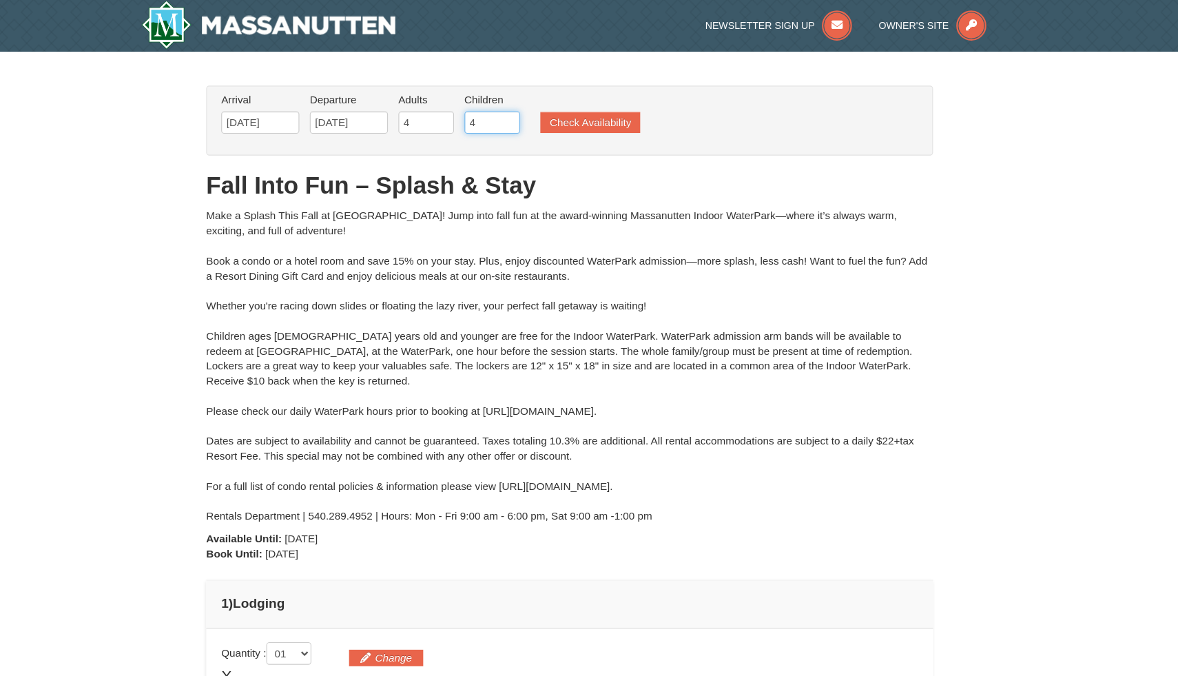
click at [536, 109] on input "4" at bounding box center [517, 112] width 51 height 21
click at [590, 113] on button "Check Availability" at bounding box center [608, 112] width 92 height 19
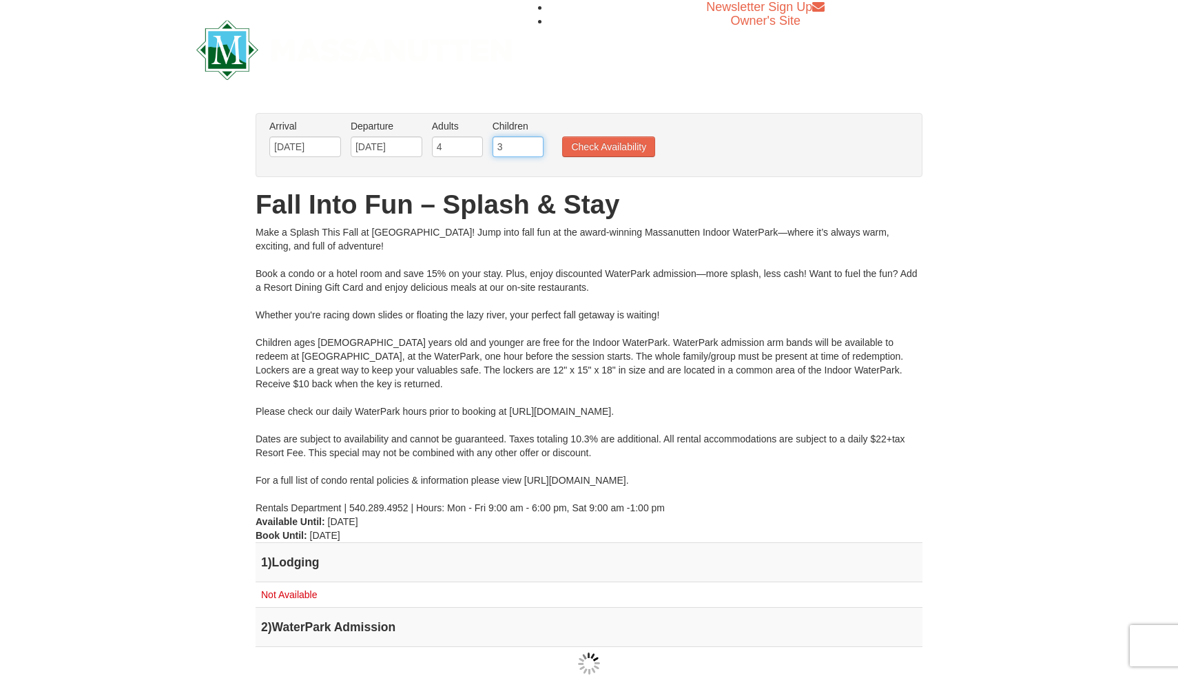
click at [532, 149] on input "3" at bounding box center [517, 146] width 51 height 21
type input "2"
click at [532, 149] on input "2" at bounding box center [517, 146] width 51 height 21
click at [576, 152] on button "Check Availability" at bounding box center [608, 146] width 93 height 21
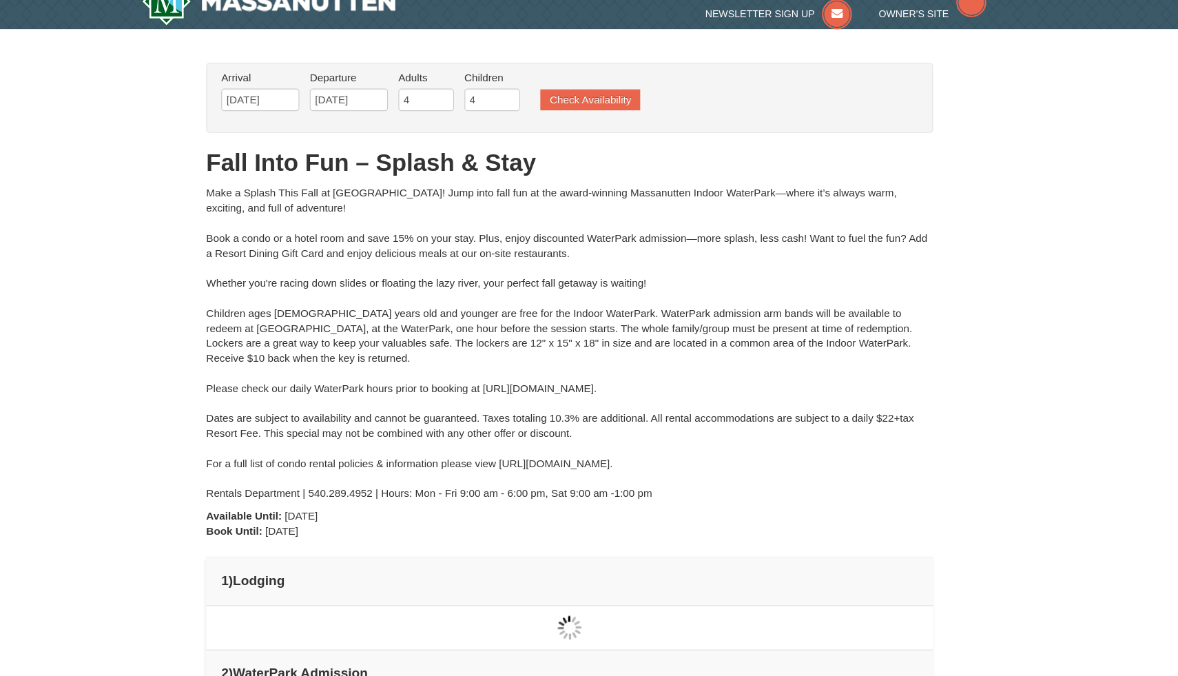
type input "[DATE]"
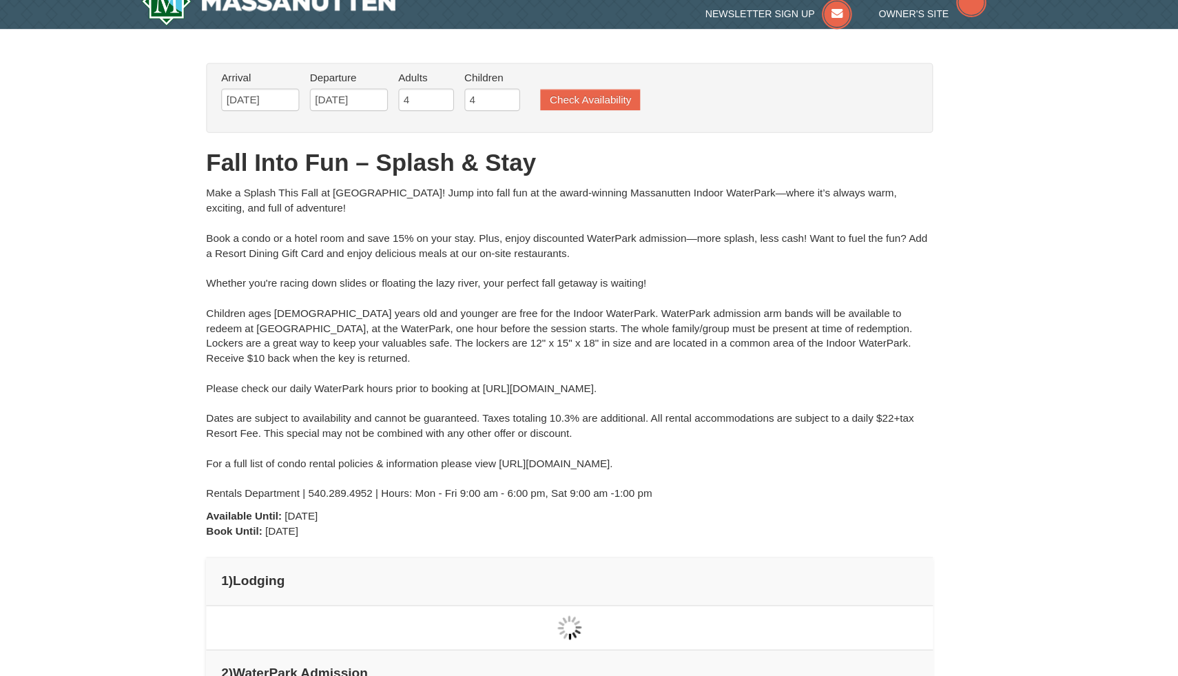
type input "[DATE]"
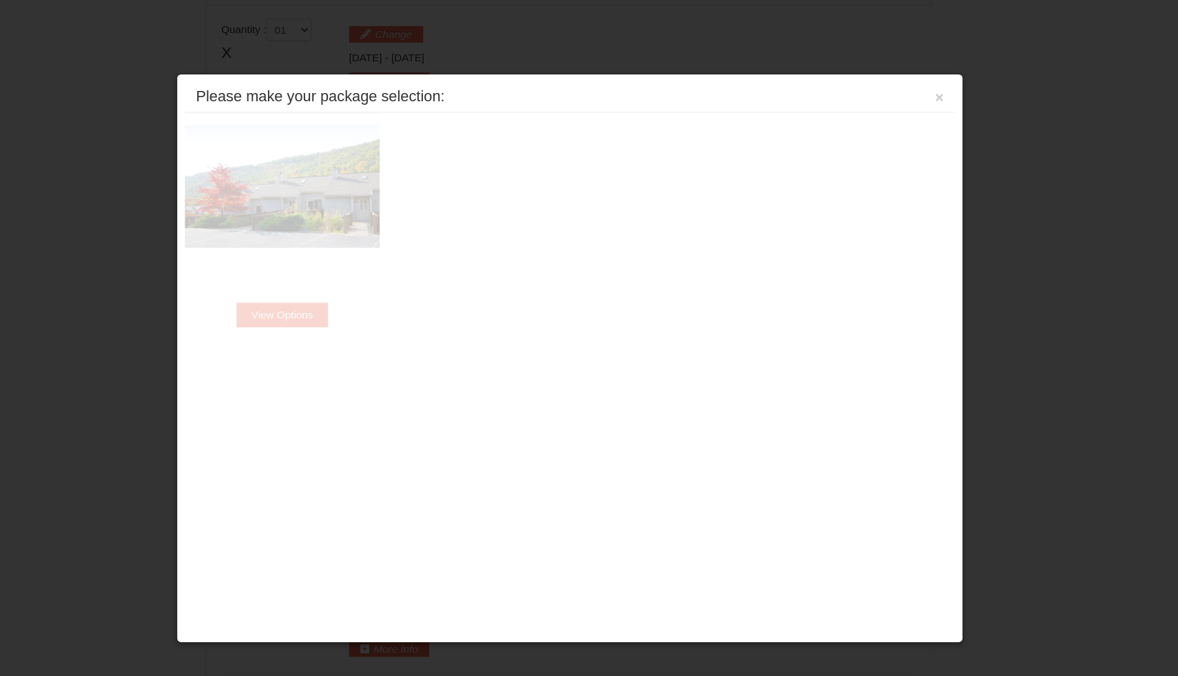
scroll to position [586, 0]
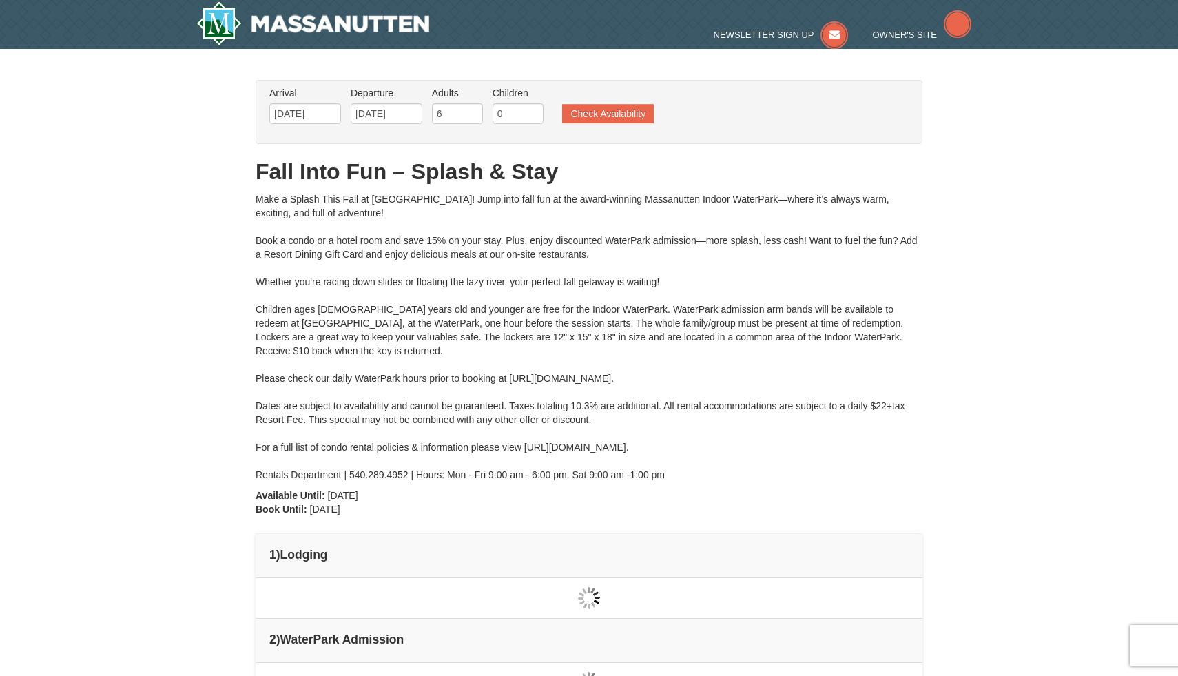
type input "[DATE]"
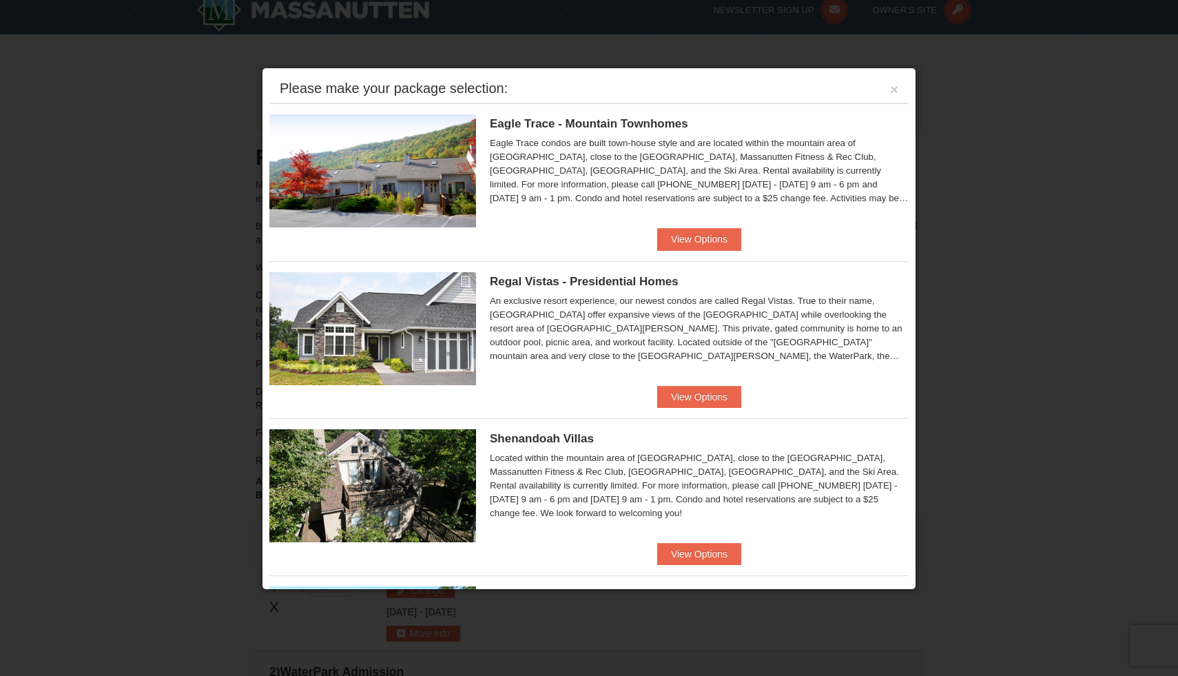
scroll to position [12, 0]
click at [708, 405] on button "View Options" at bounding box center [699, 397] width 84 height 22
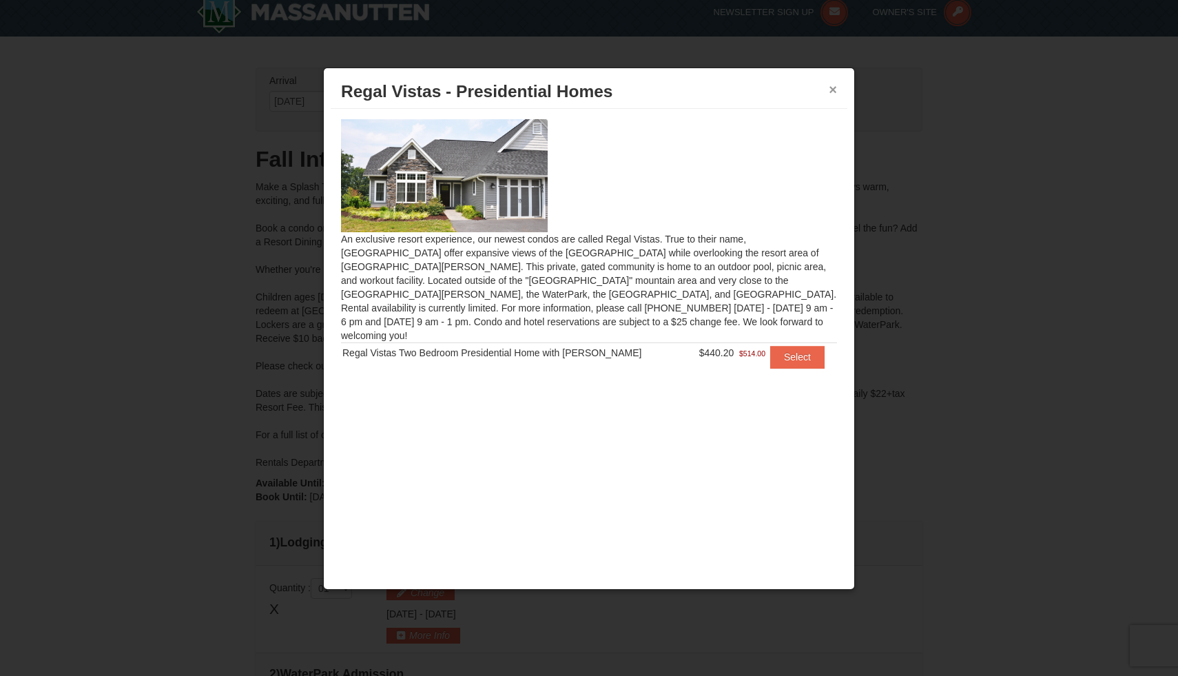
click at [829, 89] on button "×" at bounding box center [832, 90] width 8 height 14
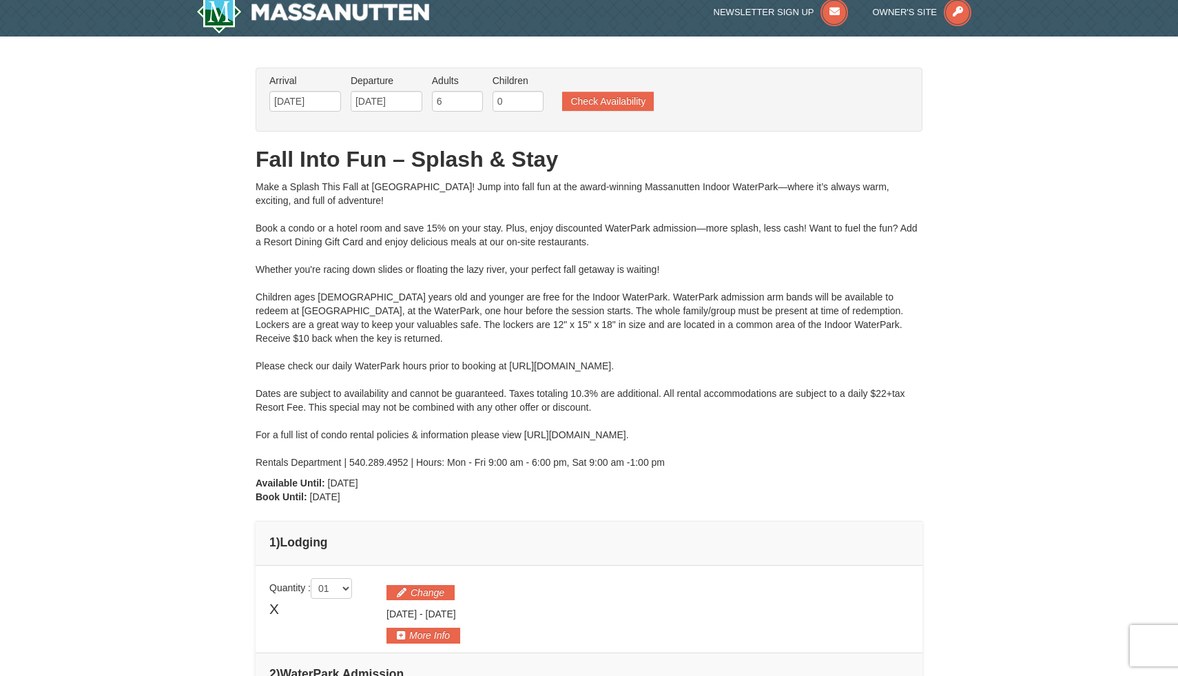
scroll to position [0, 0]
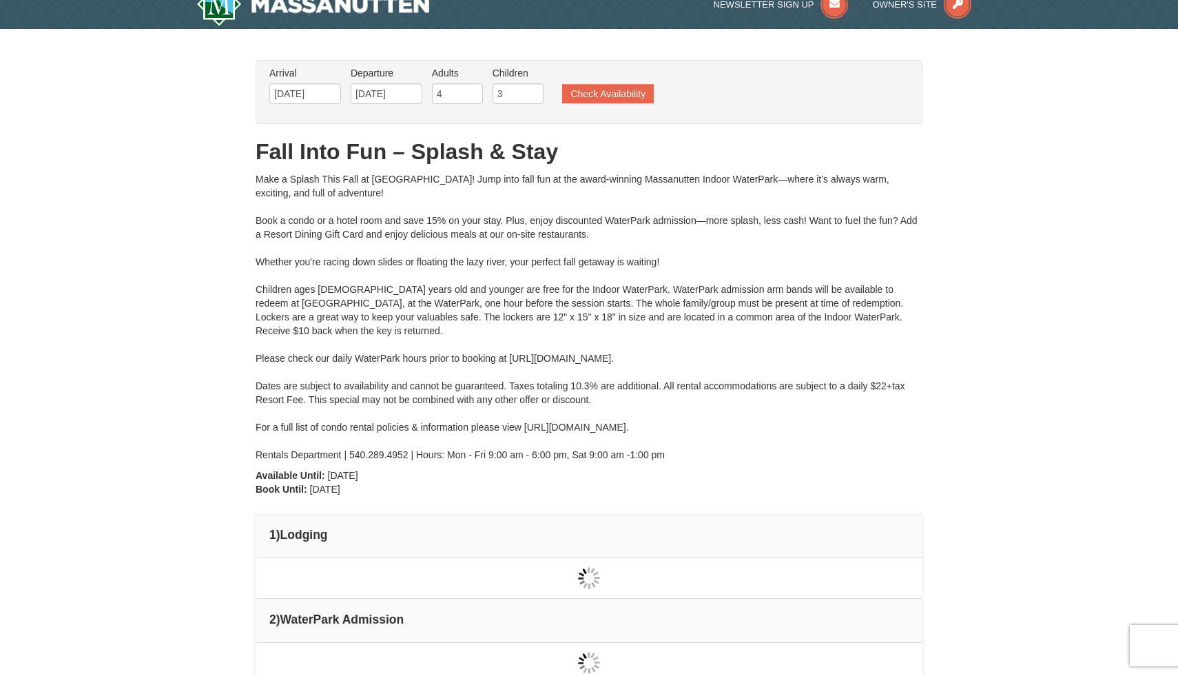
type input "[DATE]"
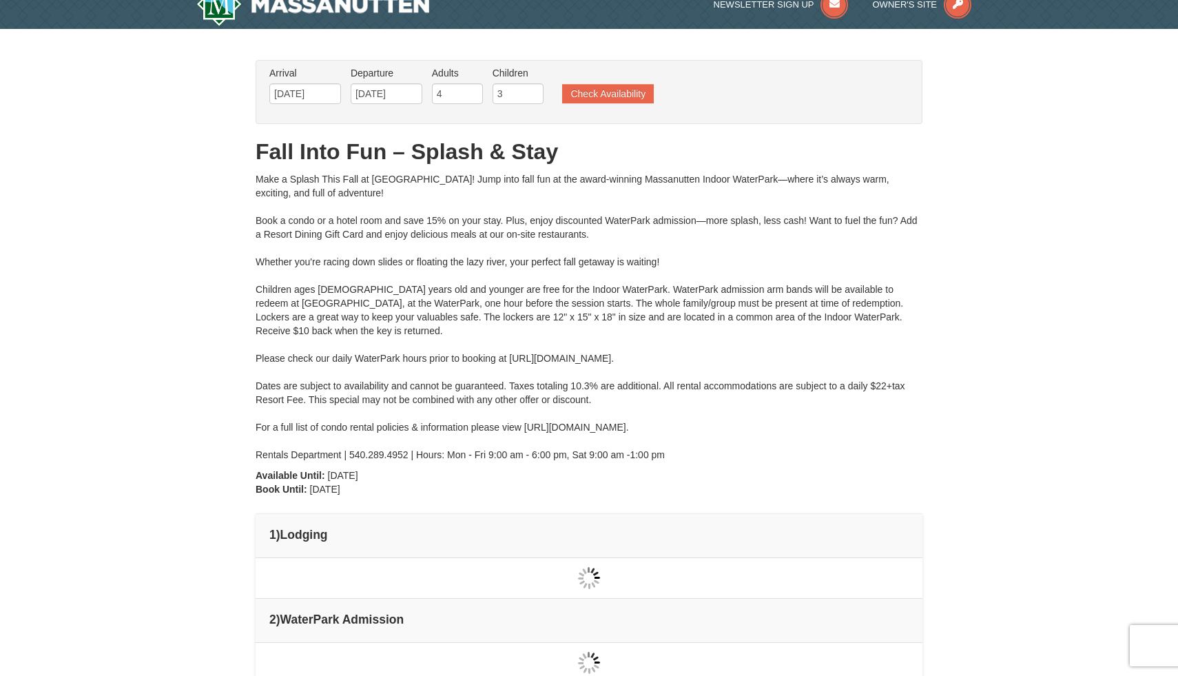
type input "[DATE]"
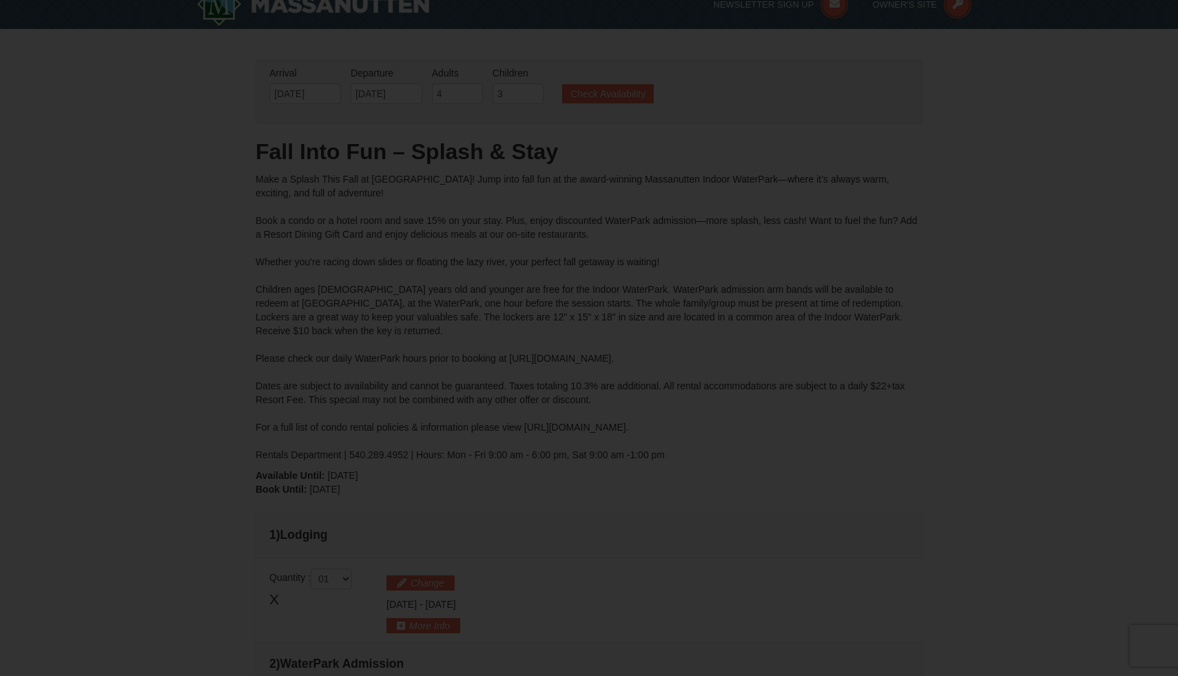
scroll to position [134, 0]
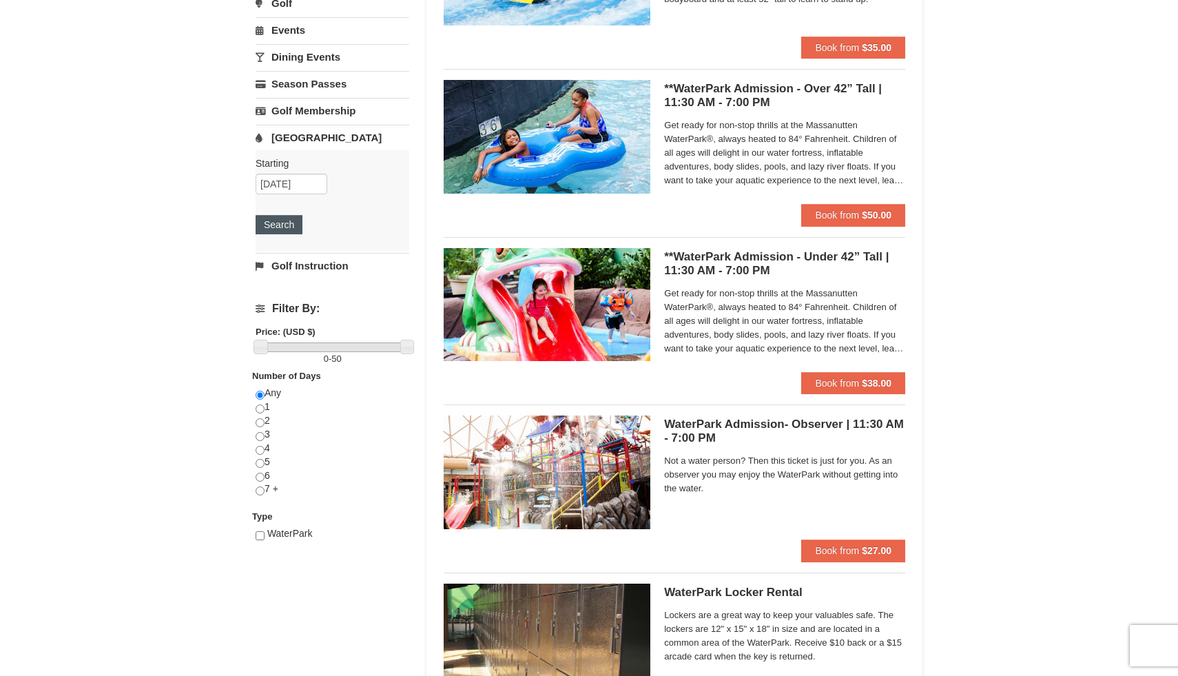
scroll to position [240, 0]
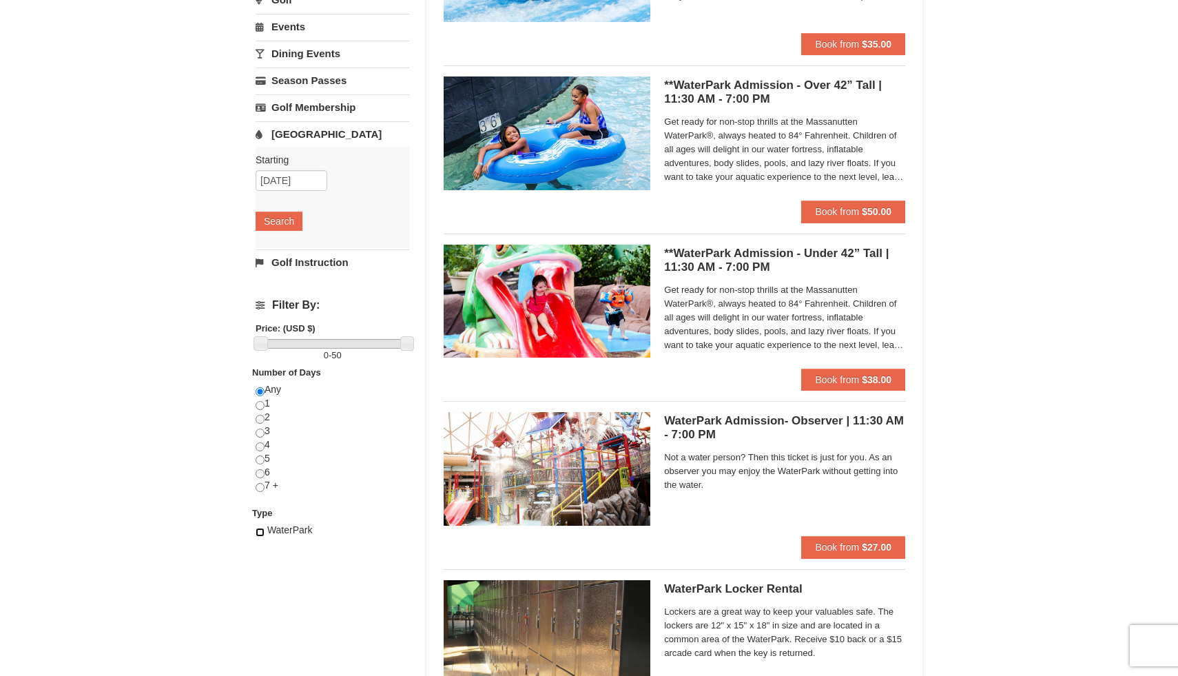
click at [264, 532] on input "checkbox" at bounding box center [260, 532] width 9 height 9
checkbox input "true"
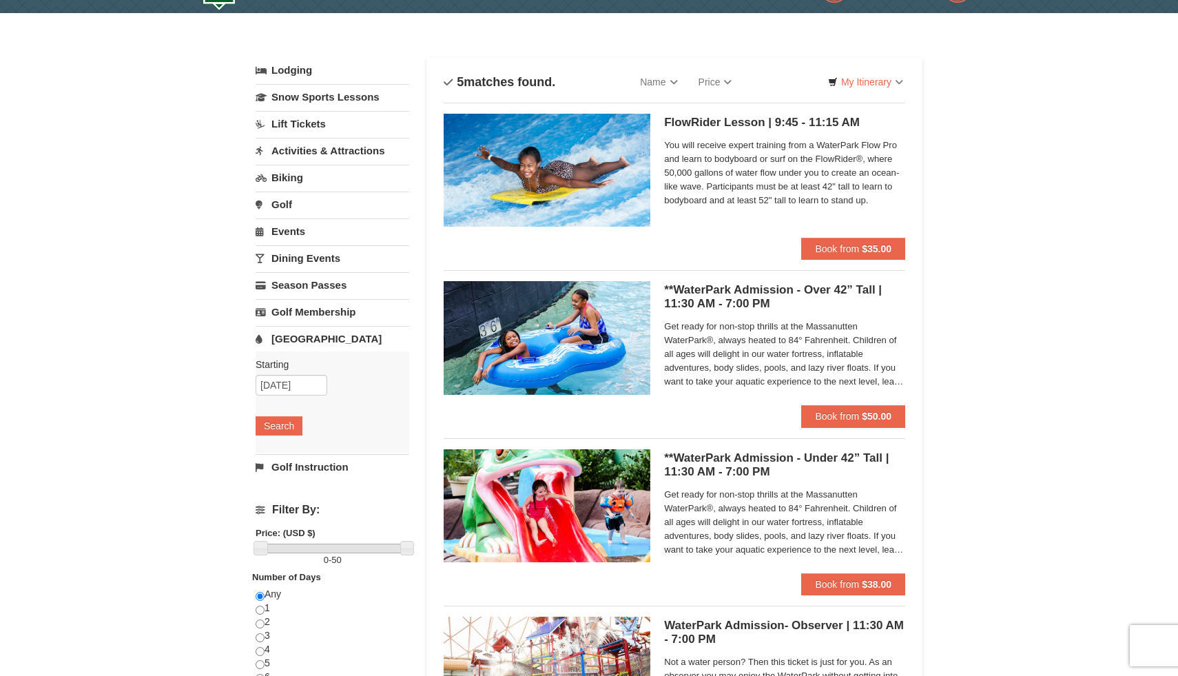
scroll to position [0, 0]
